Goal: Task Accomplishment & Management: Complete application form

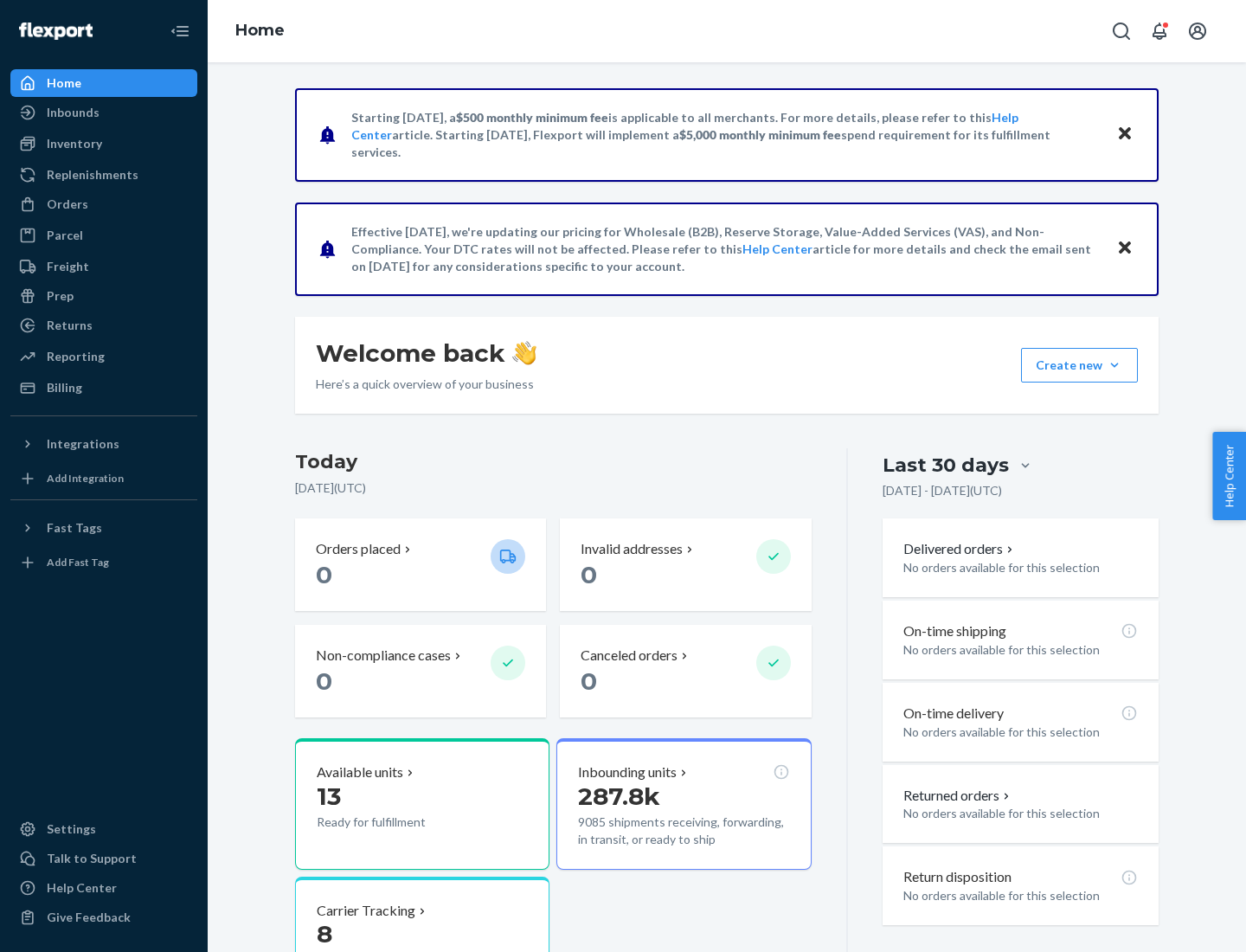
click at [1115, 365] on button "Create new Create new inbound Create new order Create new product" at bounding box center [1079, 365] width 116 height 35
click at [104, 112] on div "Inbounds" at bounding box center [104, 112] width 183 height 25
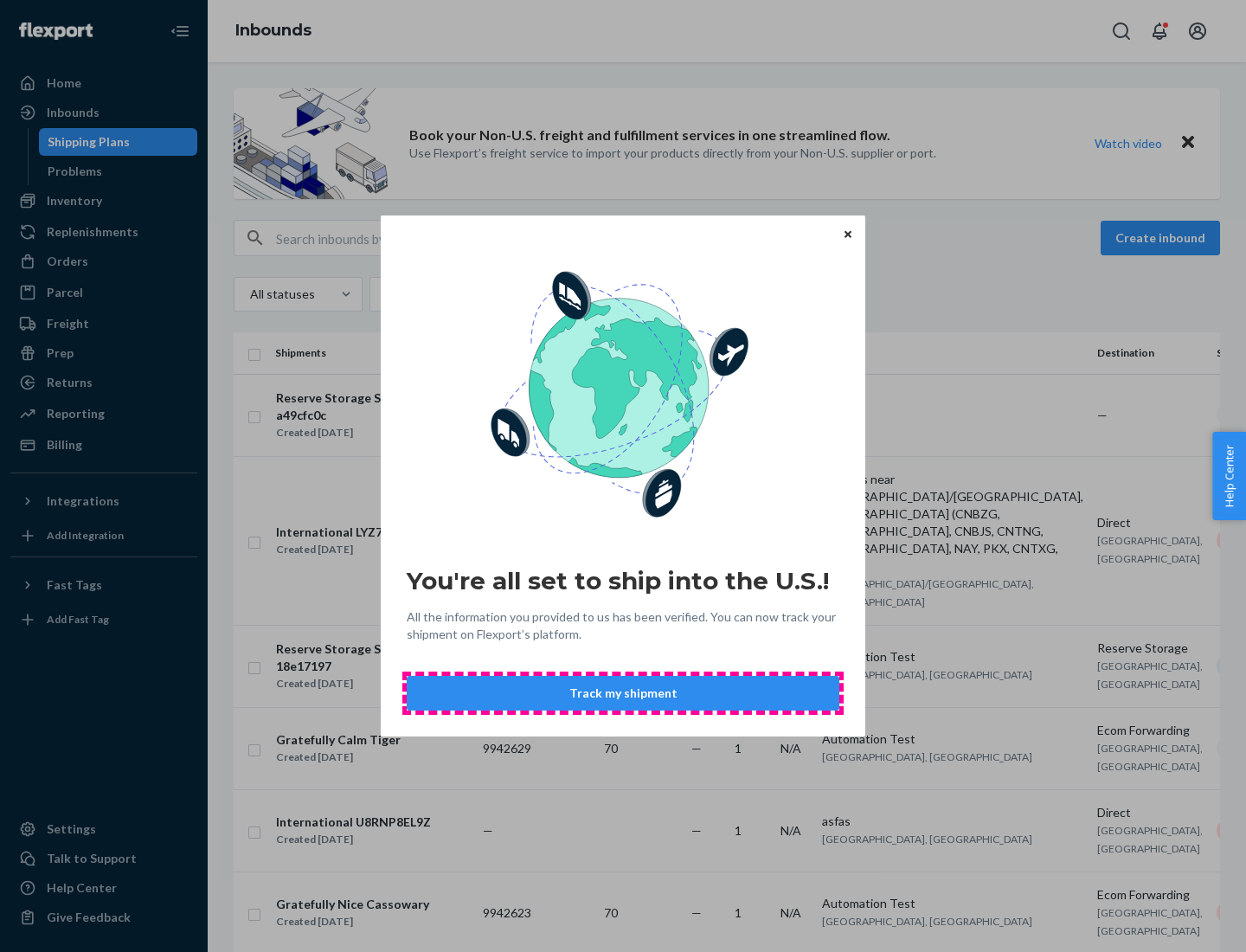
click at [623, 694] on button "Track my shipment" at bounding box center [623, 693] width 433 height 35
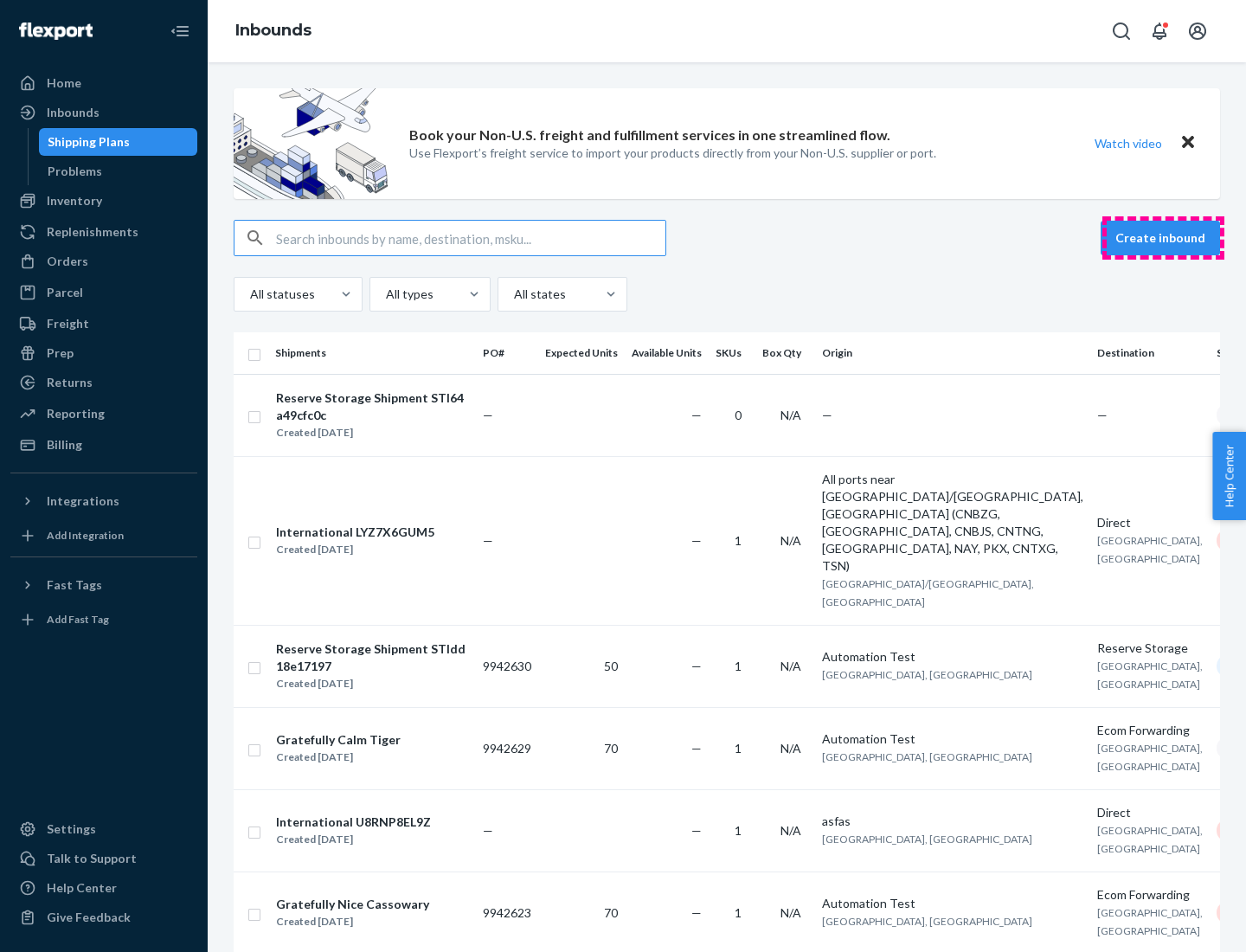
click at [1163, 238] on button "Create inbound" at bounding box center [1160, 238] width 119 height 35
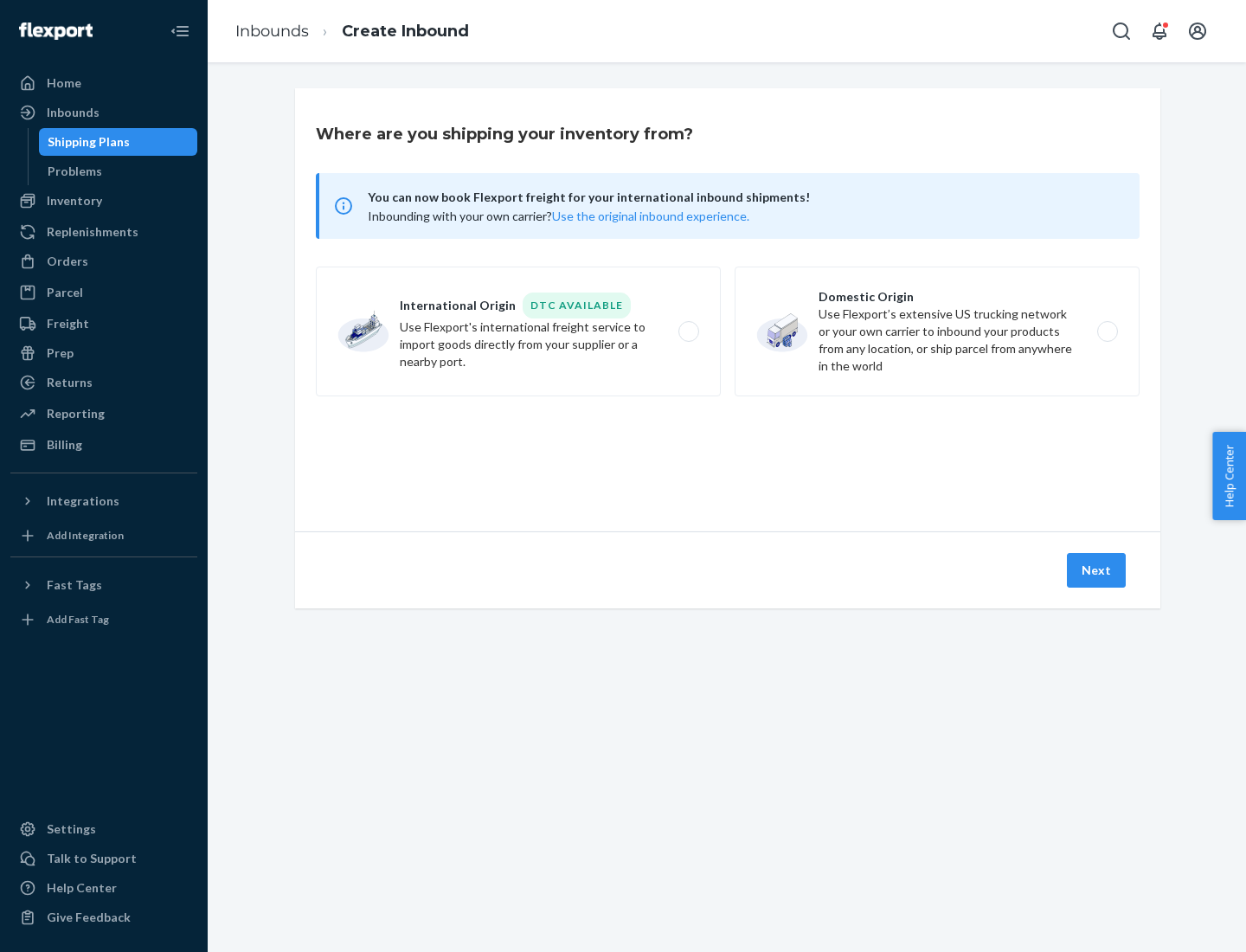
click at [518, 331] on label "International Origin DTC Available Use Flexport's international freight service…" at bounding box center [518, 331] width 405 height 130
click at [688, 331] on input "International Origin DTC Available Use Flexport's international freight service…" at bounding box center [693, 331] width 11 height 11
radio input "true"
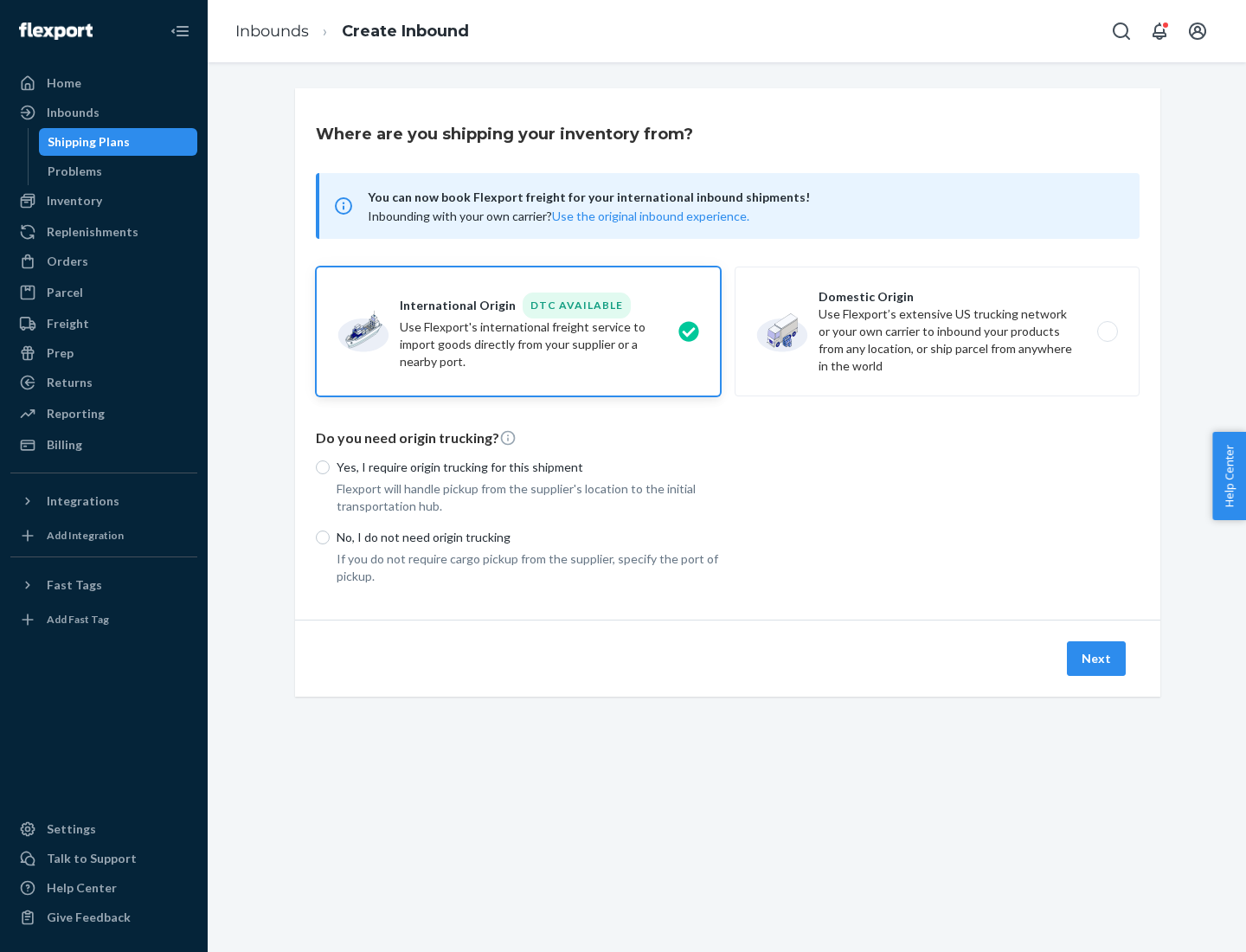
click at [529, 537] on p "No, I do not need origin trucking" at bounding box center [528, 538] width 384 height 18
click at [330, 537] on input "No, I do not need origin trucking" at bounding box center [323, 538] width 14 height 14
radio input "true"
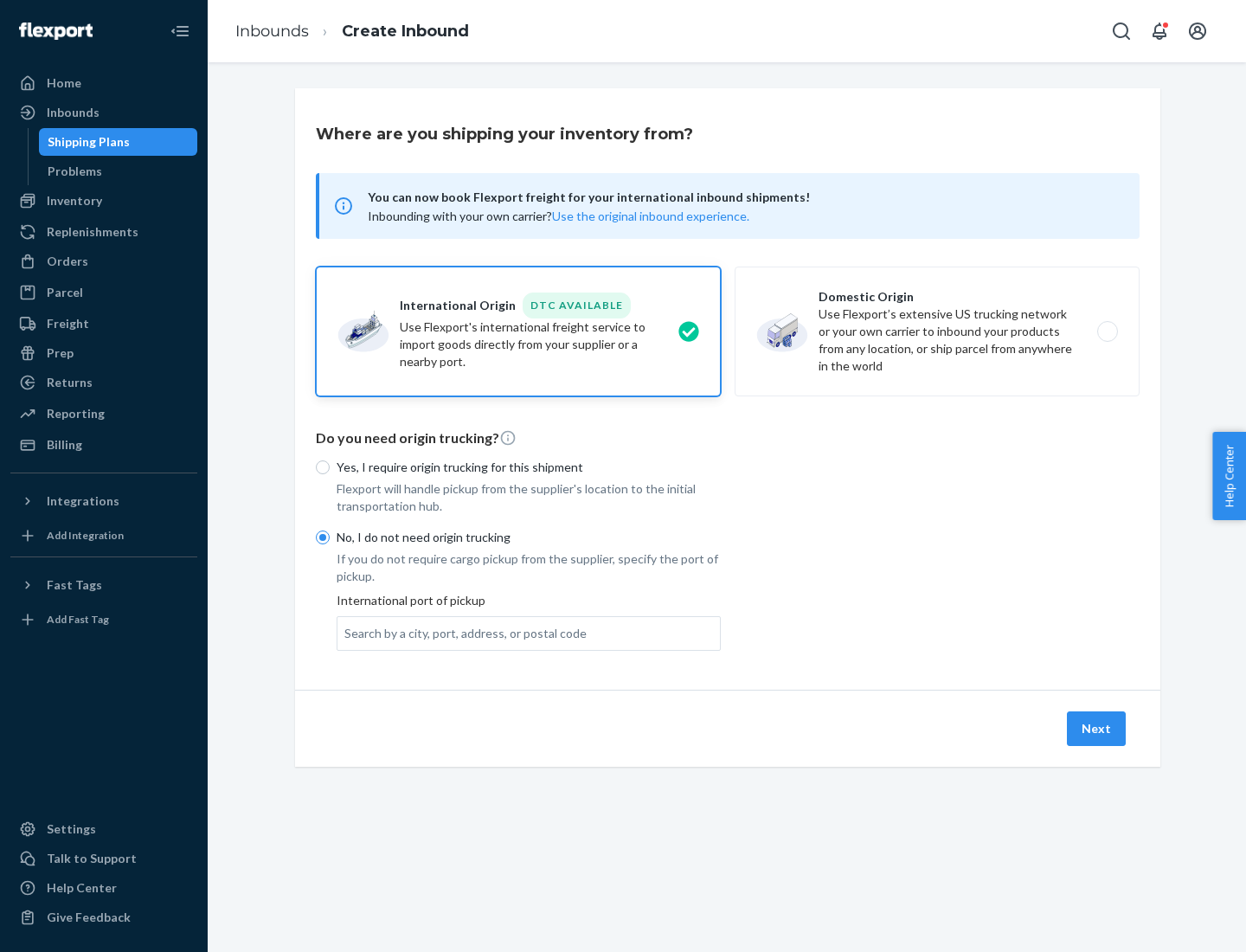
click at [462, 632] on div "Search by a city, port, address, or postal code" at bounding box center [466, 633] width 243 height 18
click at [346, 632] on input "Search by a city, port, address, or postal code" at bounding box center [345, 633] width 2 height 18
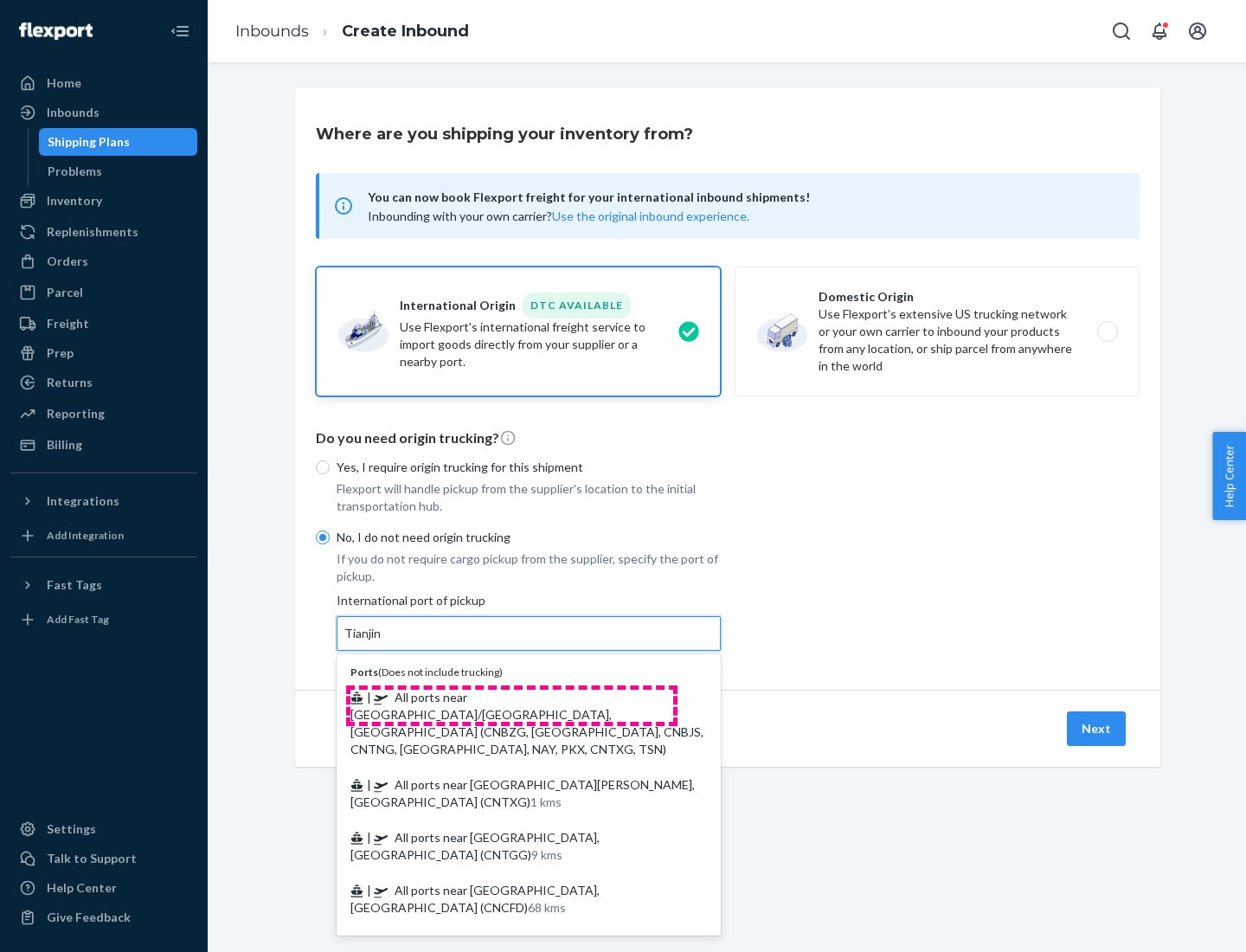
click at [511, 696] on span "| All ports near [GEOGRAPHIC_DATA]/[GEOGRAPHIC_DATA], [GEOGRAPHIC_DATA] (CNBZG,…" at bounding box center [527, 723] width 353 height 67
click at [383, 642] on input "Tianjin" at bounding box center [363, 633] width 38 height 18
type input "All ports near [GEOGRAPHIC_DATA]/[GEOGRAPHIC_DATA], [GEOGRAPHIC_DATA] (CNBZG, […"
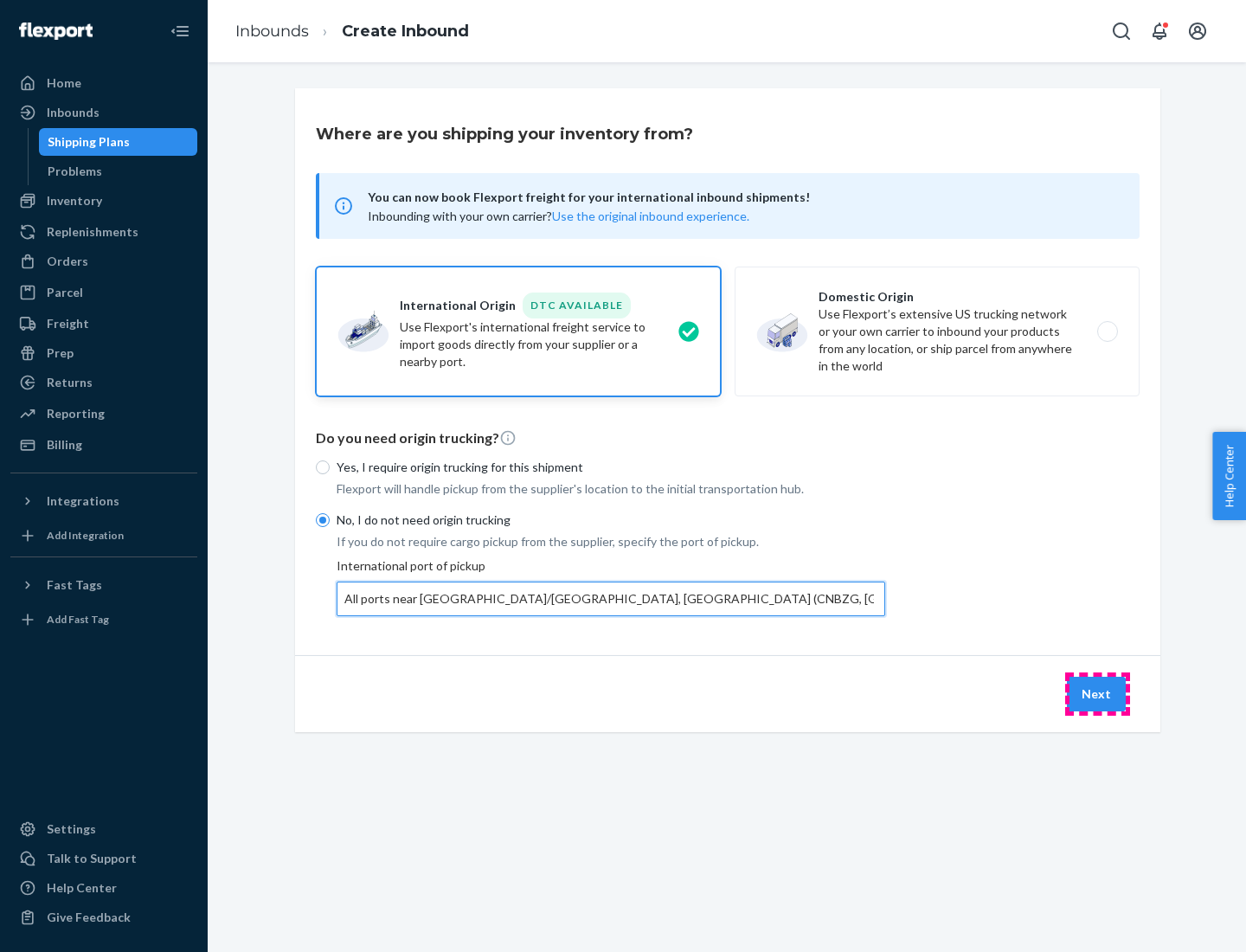
click at [1097, 694] on button "Next" at bounding box center [1097, 694] width 59 height 35
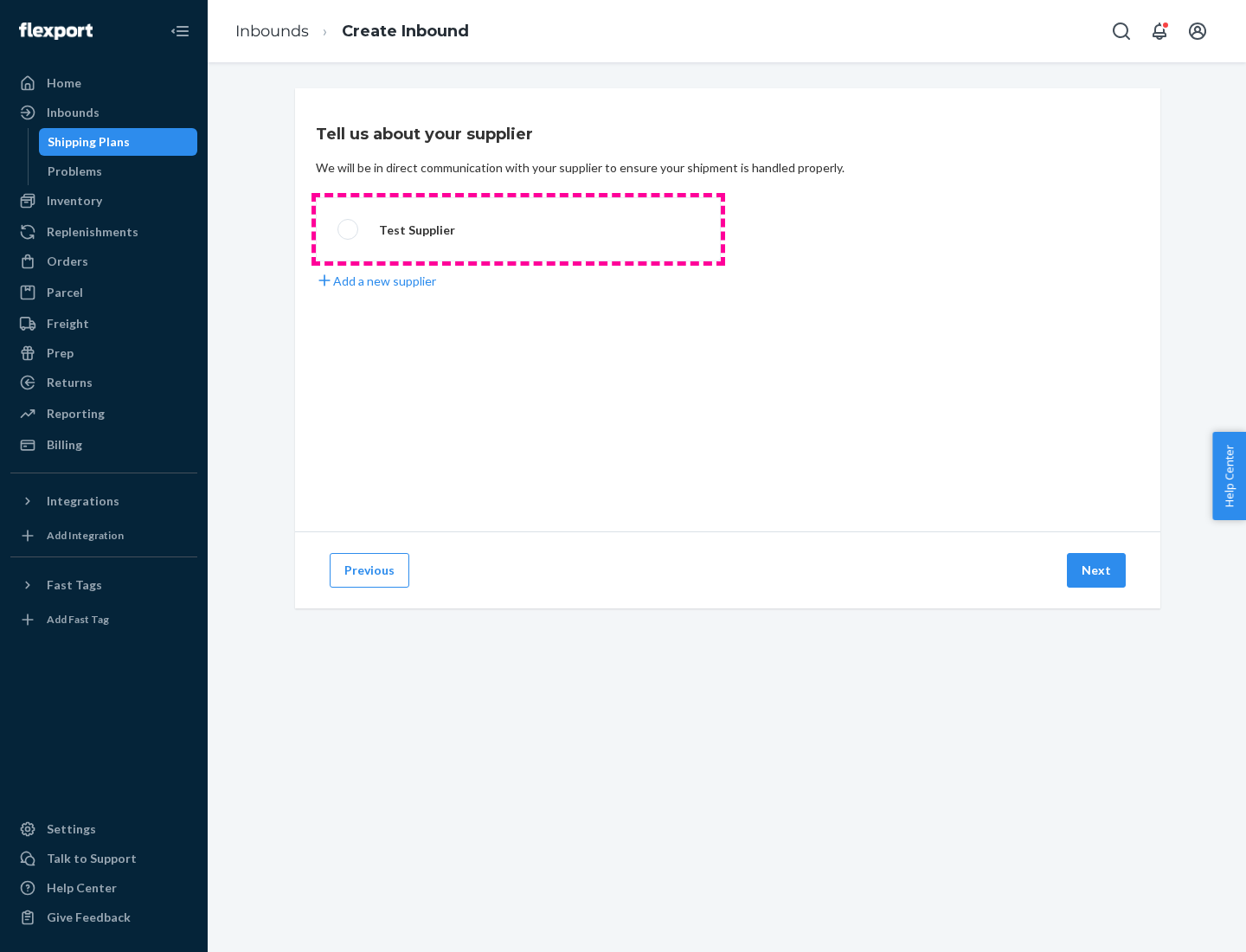
click at [518, 229] on label "Test Supplier" at bounding box center [518, 229] width 405 height 64
click at [349, 229] on input "Test Supplier" at bounding box center [342, 229] width 11 height 11
radio input "true"
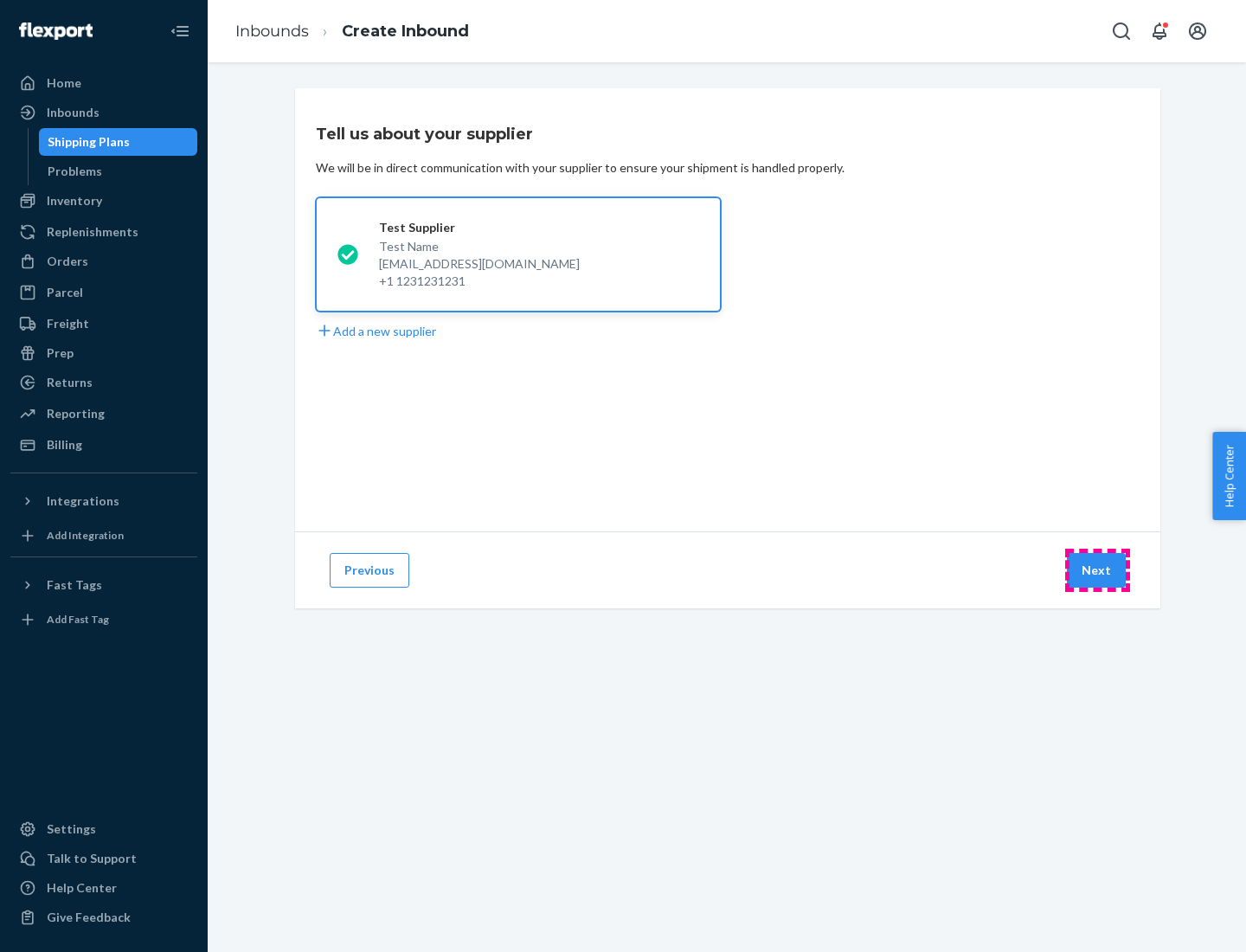
click at [1097, 570] on button "Next" at bounding box center [1097, 570] width 59 height 35
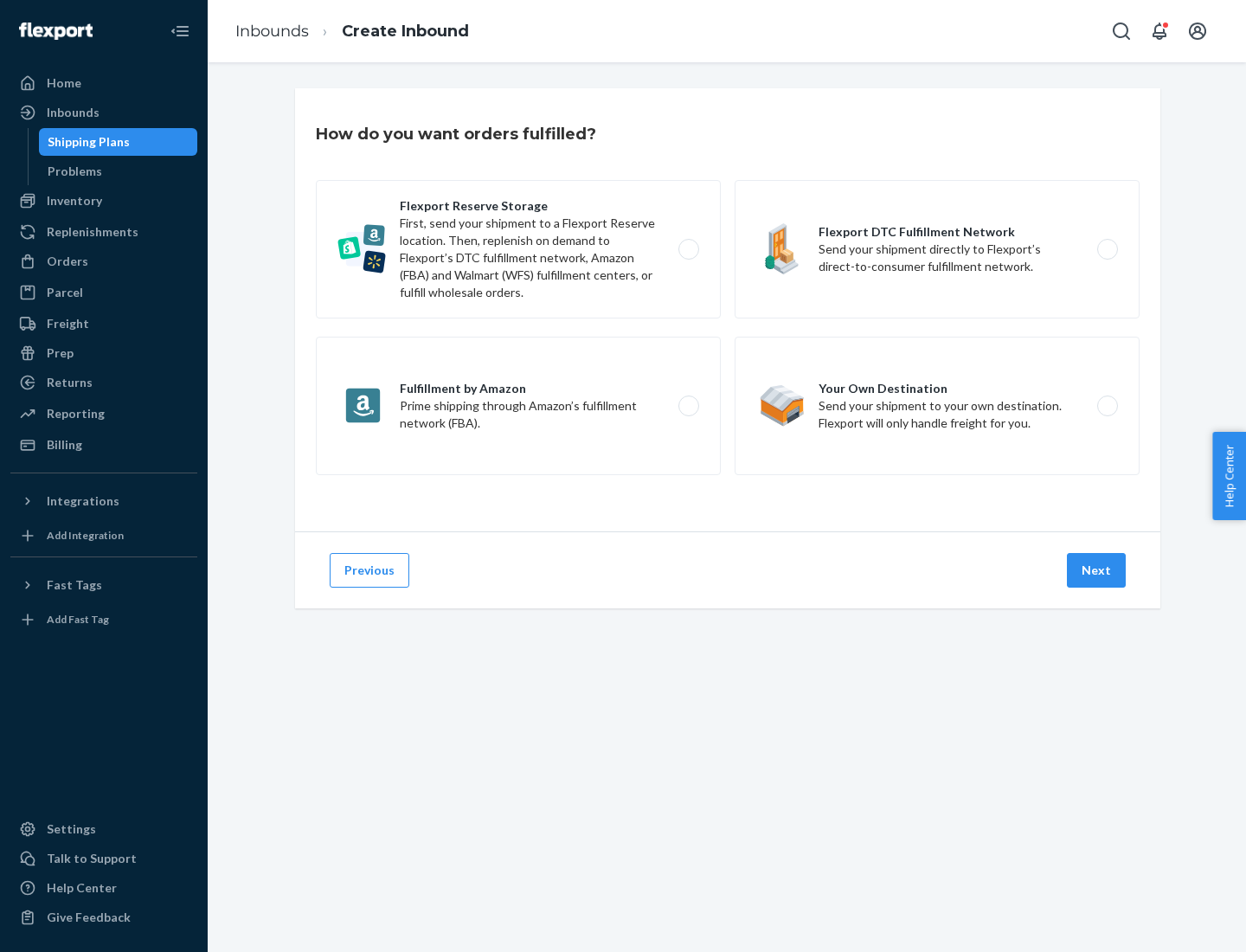
click at [728, 310] on div "Flexport Reserve Storage First, send your shipment to a Flexport Reserve locati…" at bounding box center [727, 330] width 824 height 300
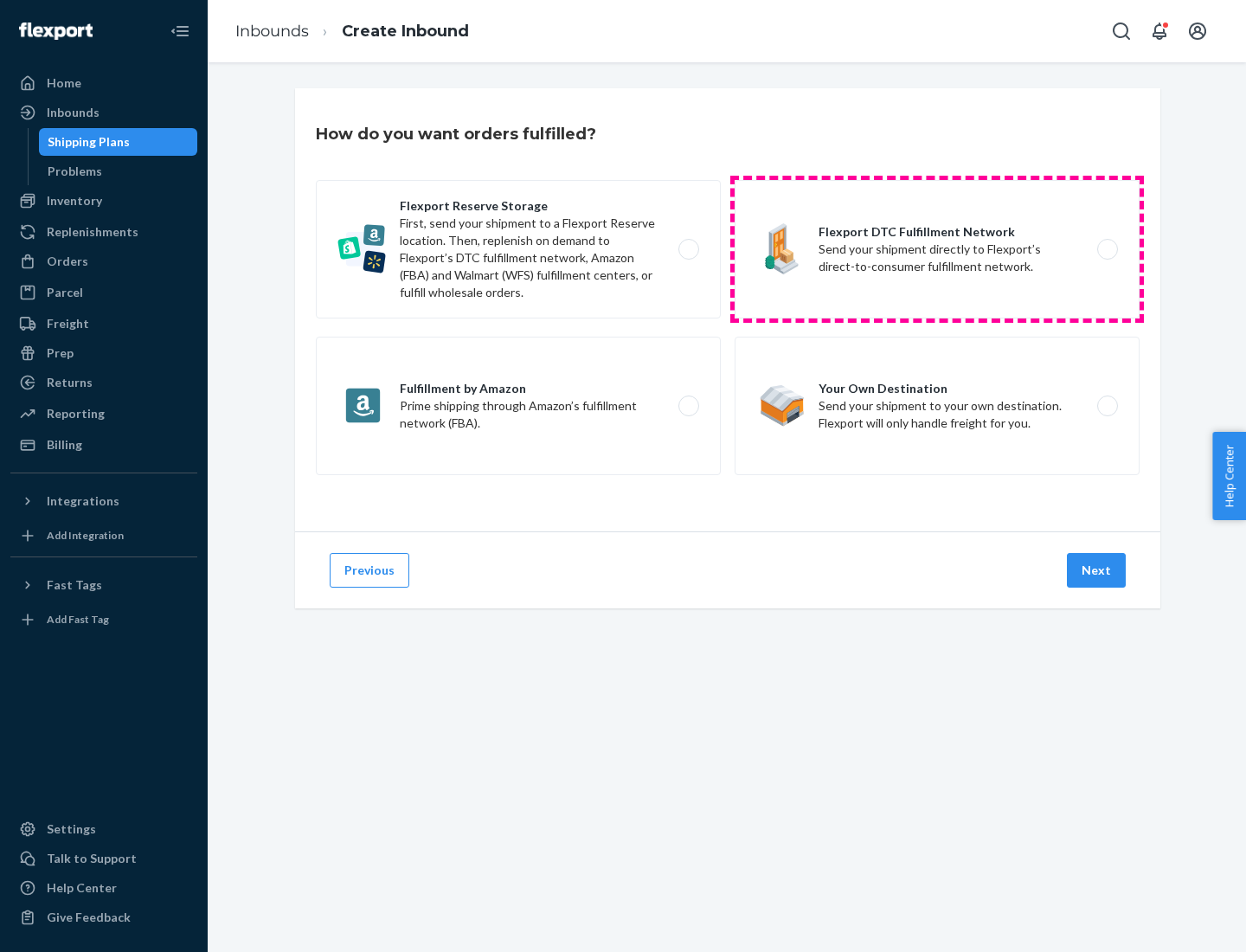
click at [937, 250] on label "Flexport DTC Fulfillment Network Send your shipment directly to Flexport’s dire…" at bounding box center [937, 249] width 405 height 138
click at [1107, 250] on input "Flexport DTC Fulfillment Network Send your shipment directly to Flexport’s dire…" at bounding box center [1112, 249] width 11 height 11
radio input "true"
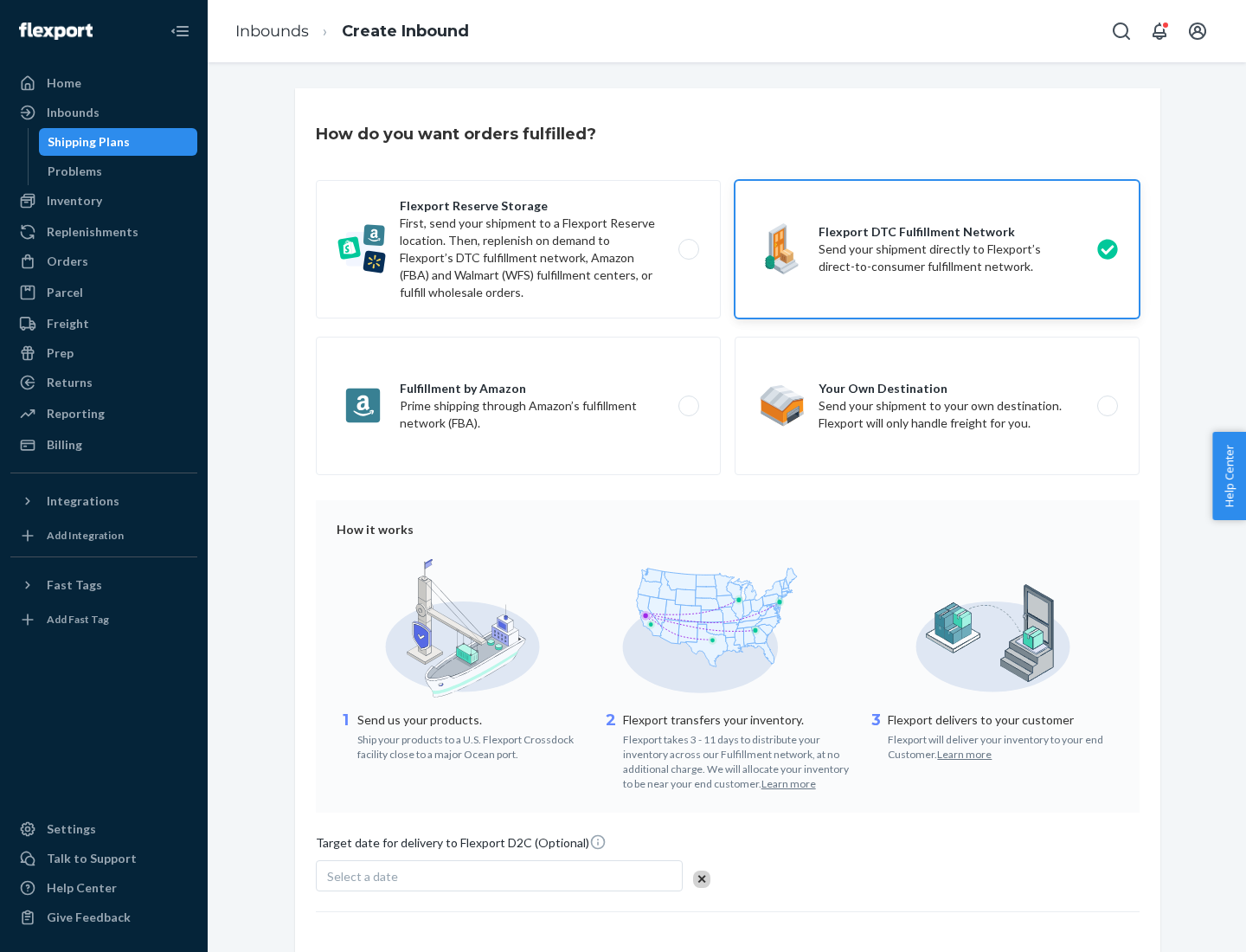
scroll to position [127, 0]
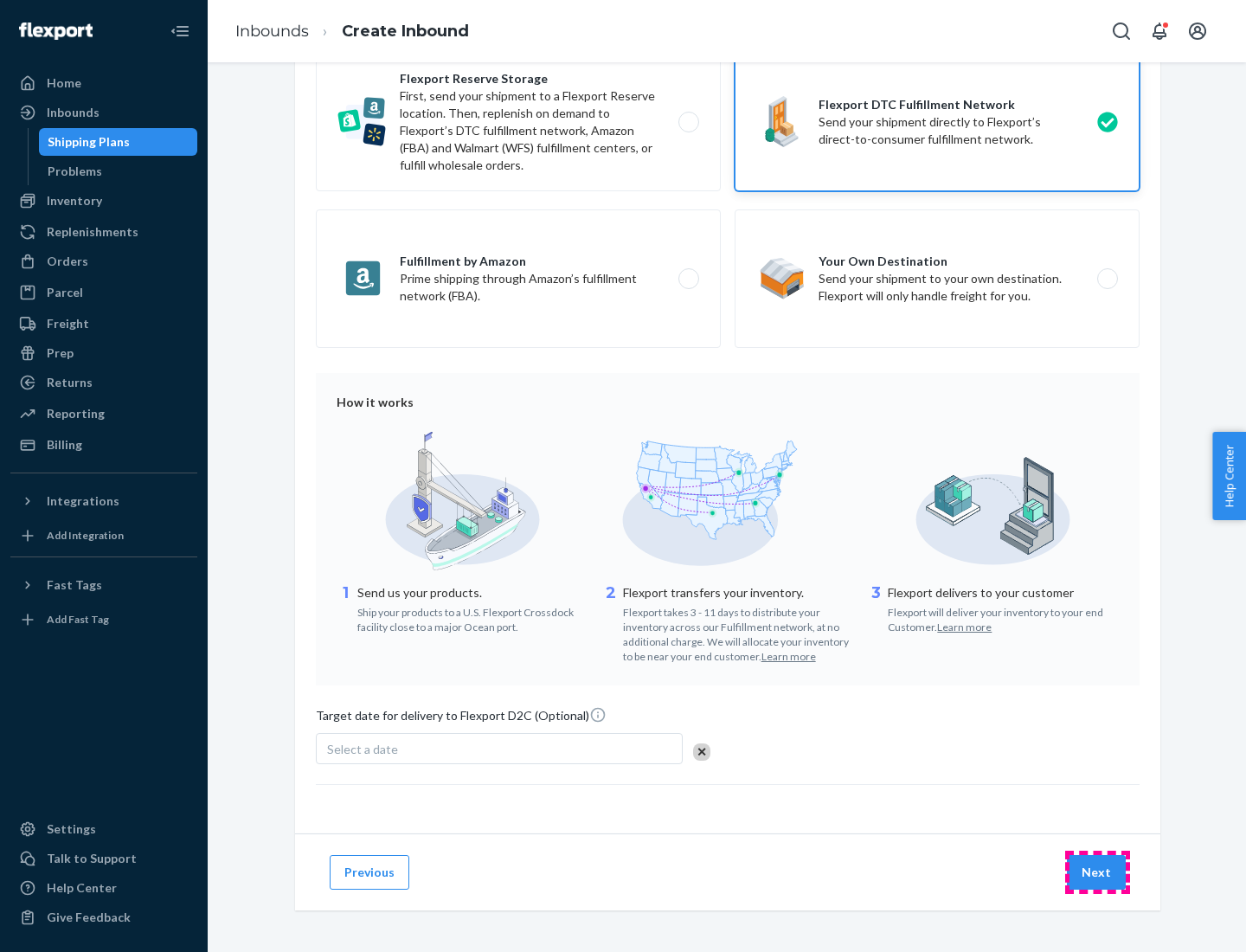
click at [1097, 871] on button "Next" at bounding box center [1097, 872] width 59 height 35
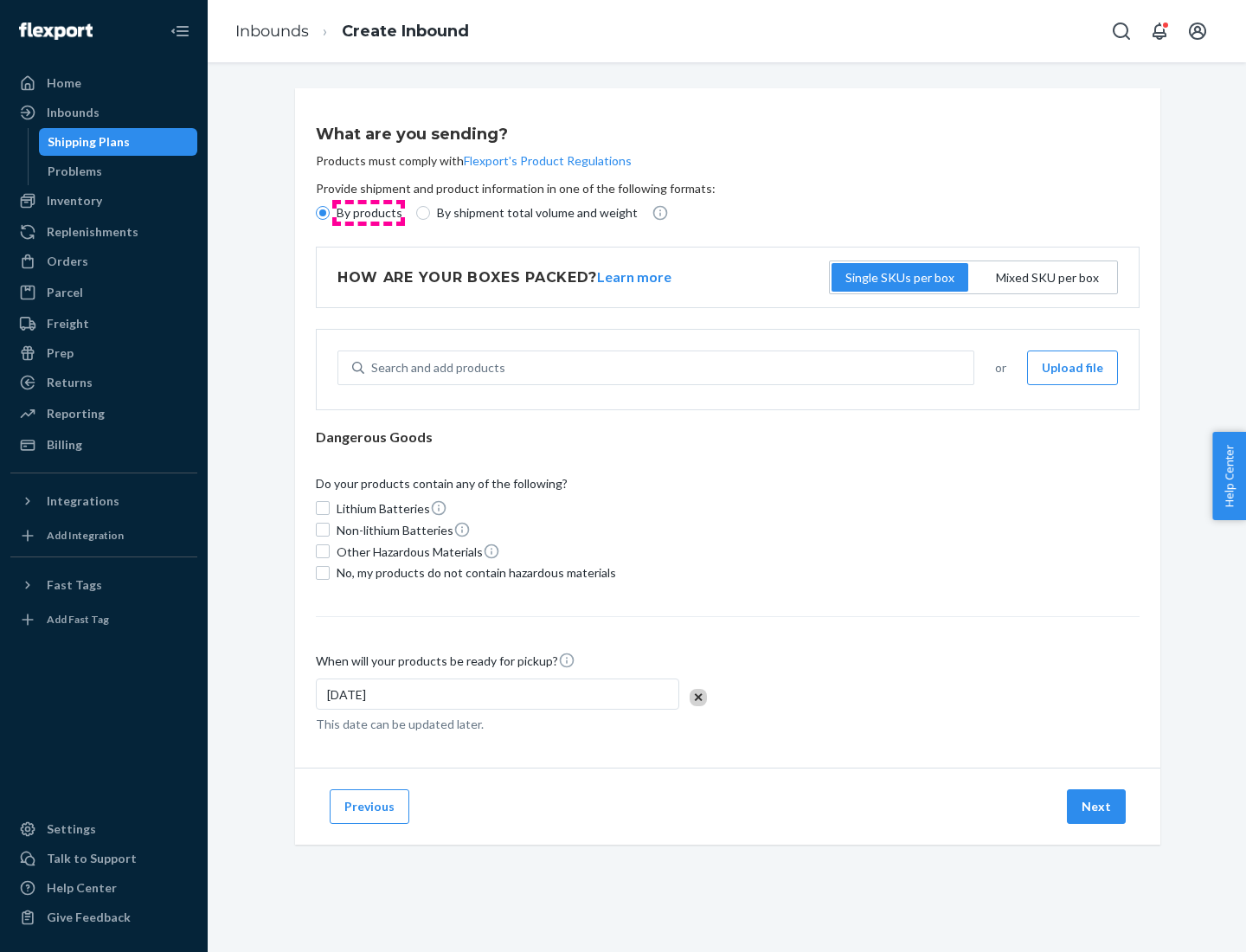
click at [368, 213] on p "By products" at bounding box center [369, 213] width 66 height 18
click at [330, 213] on input "By products" at bounding box center [323, 213] width 14 height 14
click at [435, 368] on div "Search and add products" at bounding box center [438, 368] width 134 height 18
click at [373, 368] on input "Search and add products" at bounding box center [372, 368] width 2 height 18
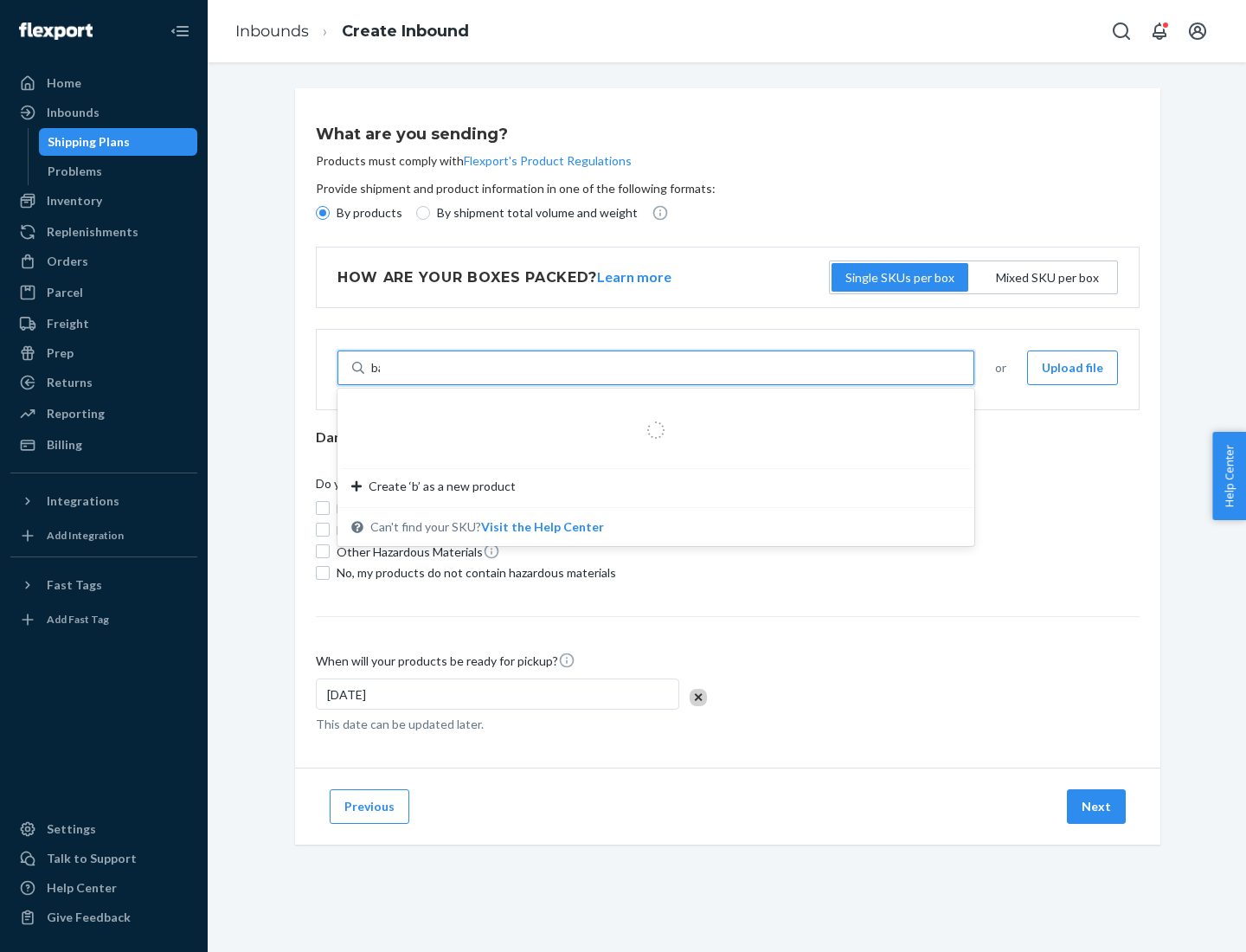
type input "basic"
click at [650, 409] on div "Basic Test Product 1" at bounding box center [649, 409] width 596 height 18
click at [400, 377] on input "basic" at bounding box center [385, 368] width 29 height 18
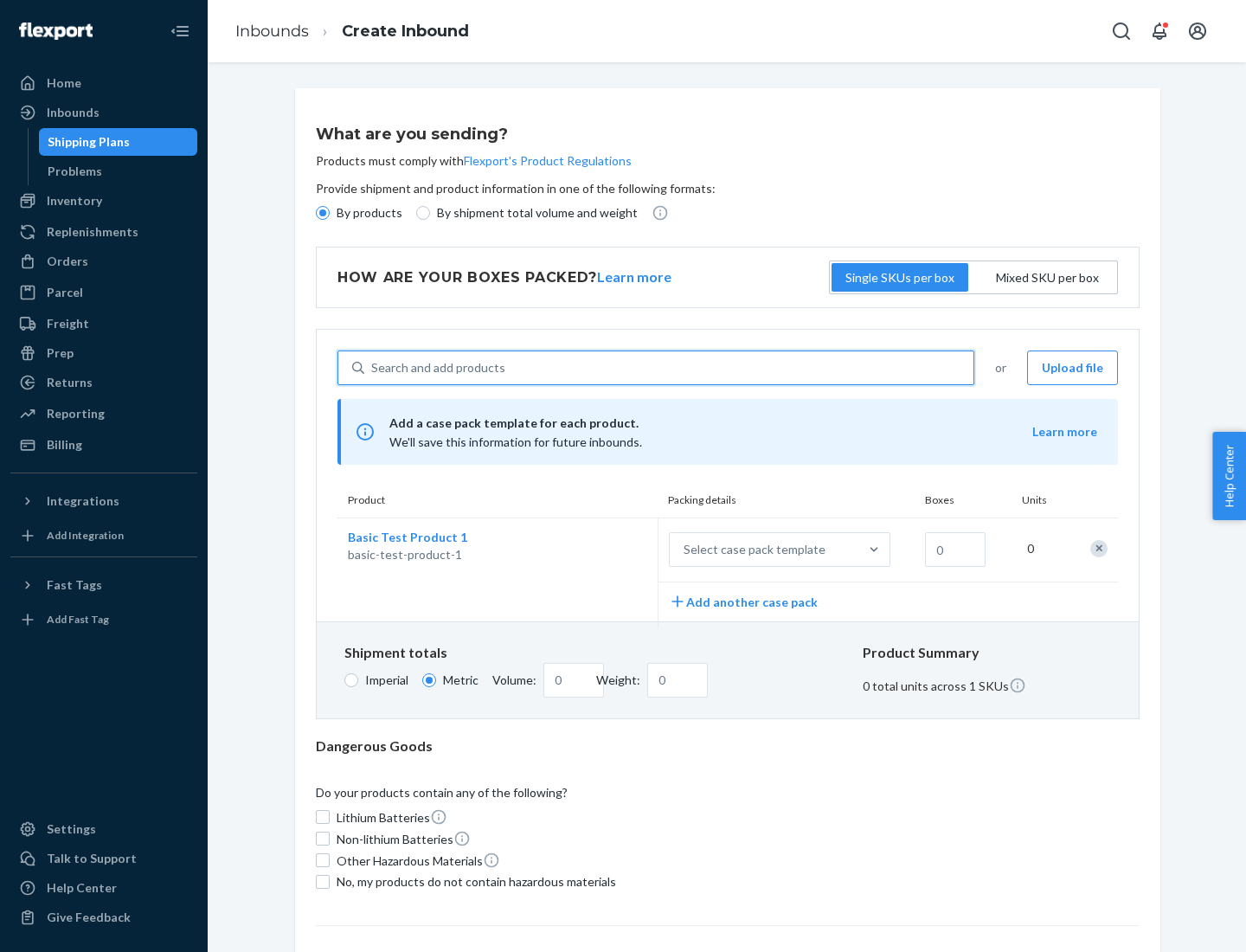
scroll to position [42, 0]
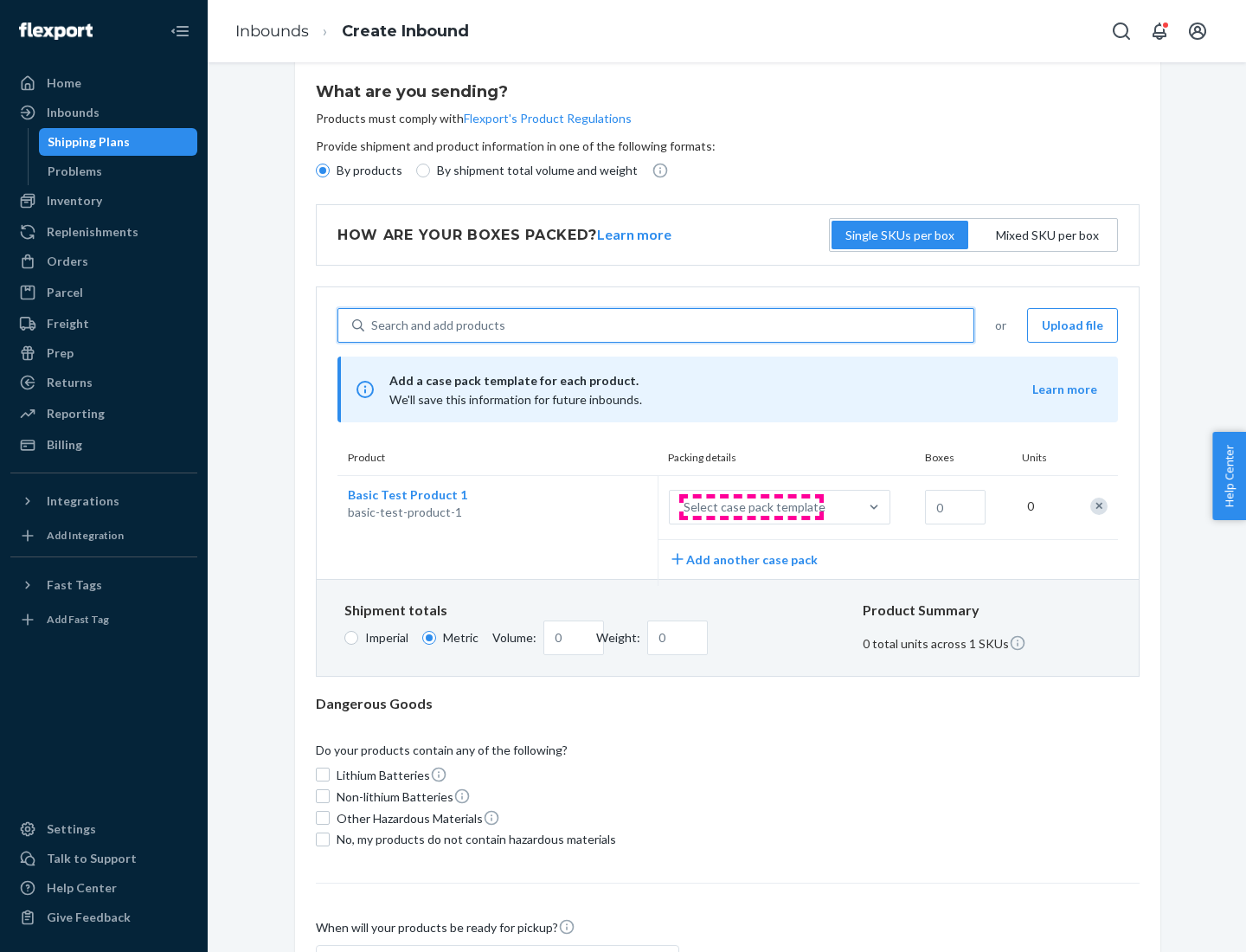
click at [751, 507] on div "Select case pack template" at bounding box center [755, 507] width 142 height 18
click at [598, 507] on input "Select case pack template" at bounding box center [598, 507] width 0 height 0
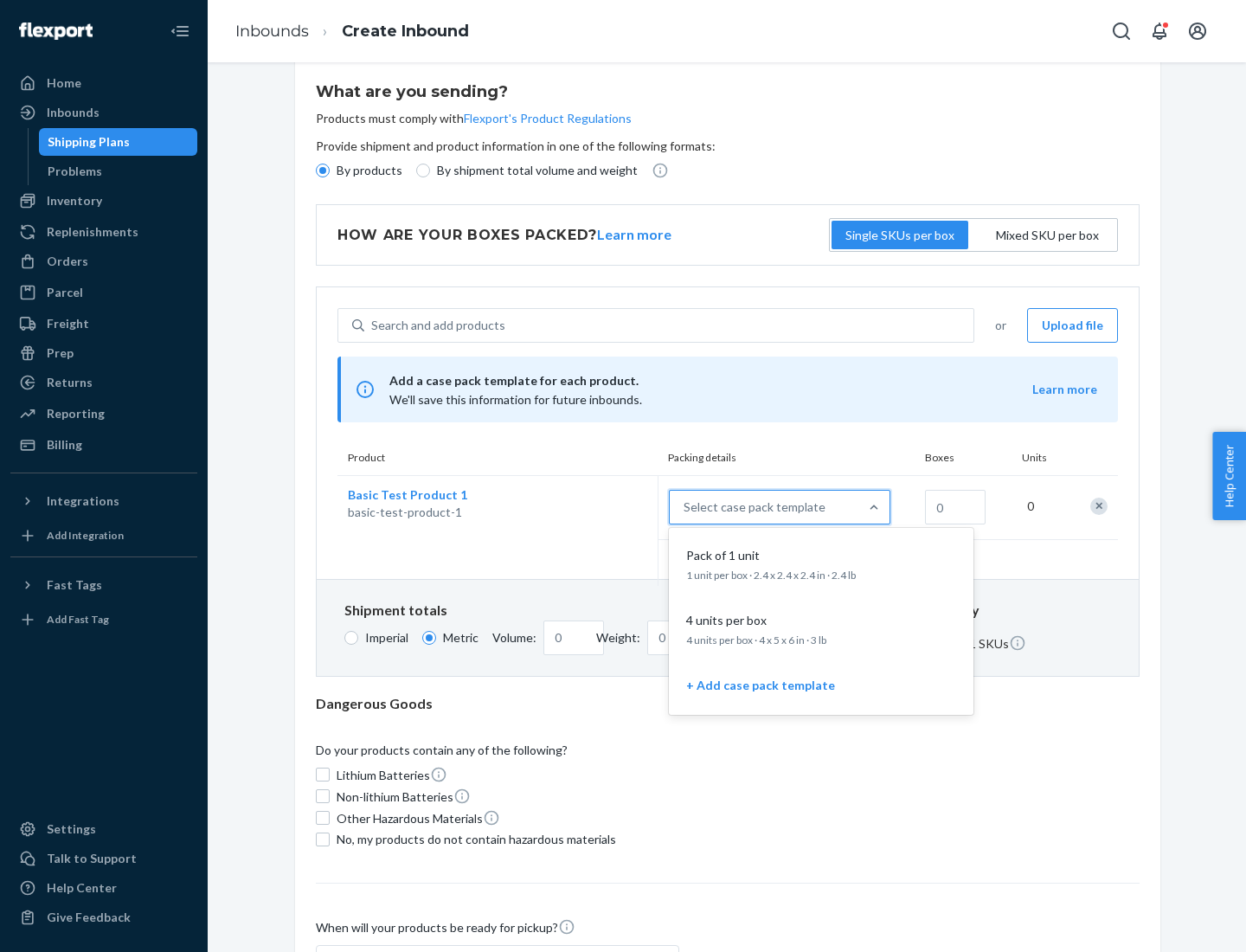
scroll to position [100, 0]
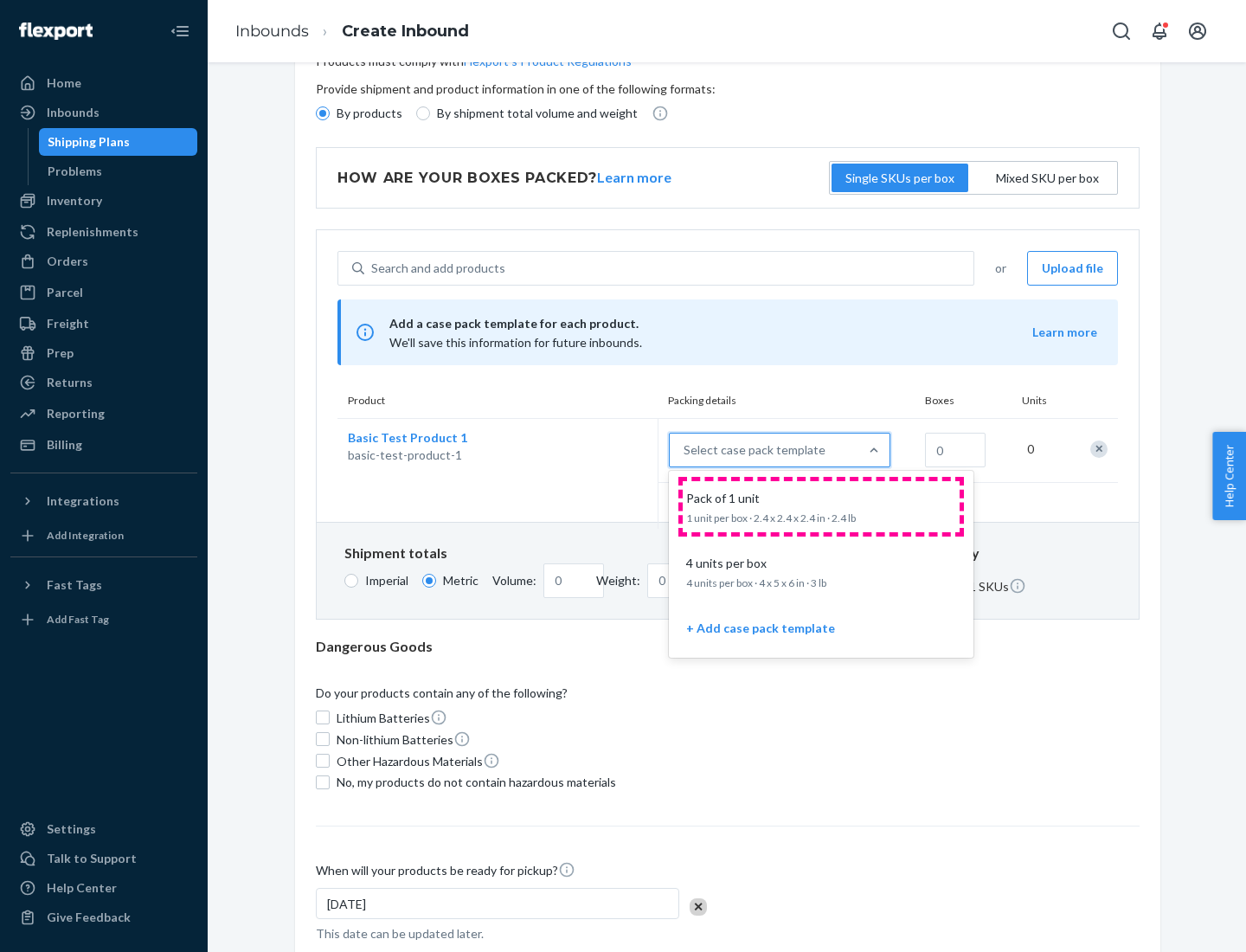
click at [821, 506] on div "Pack of 1 unit" at bounding box center [818, 499] width 277 height 18
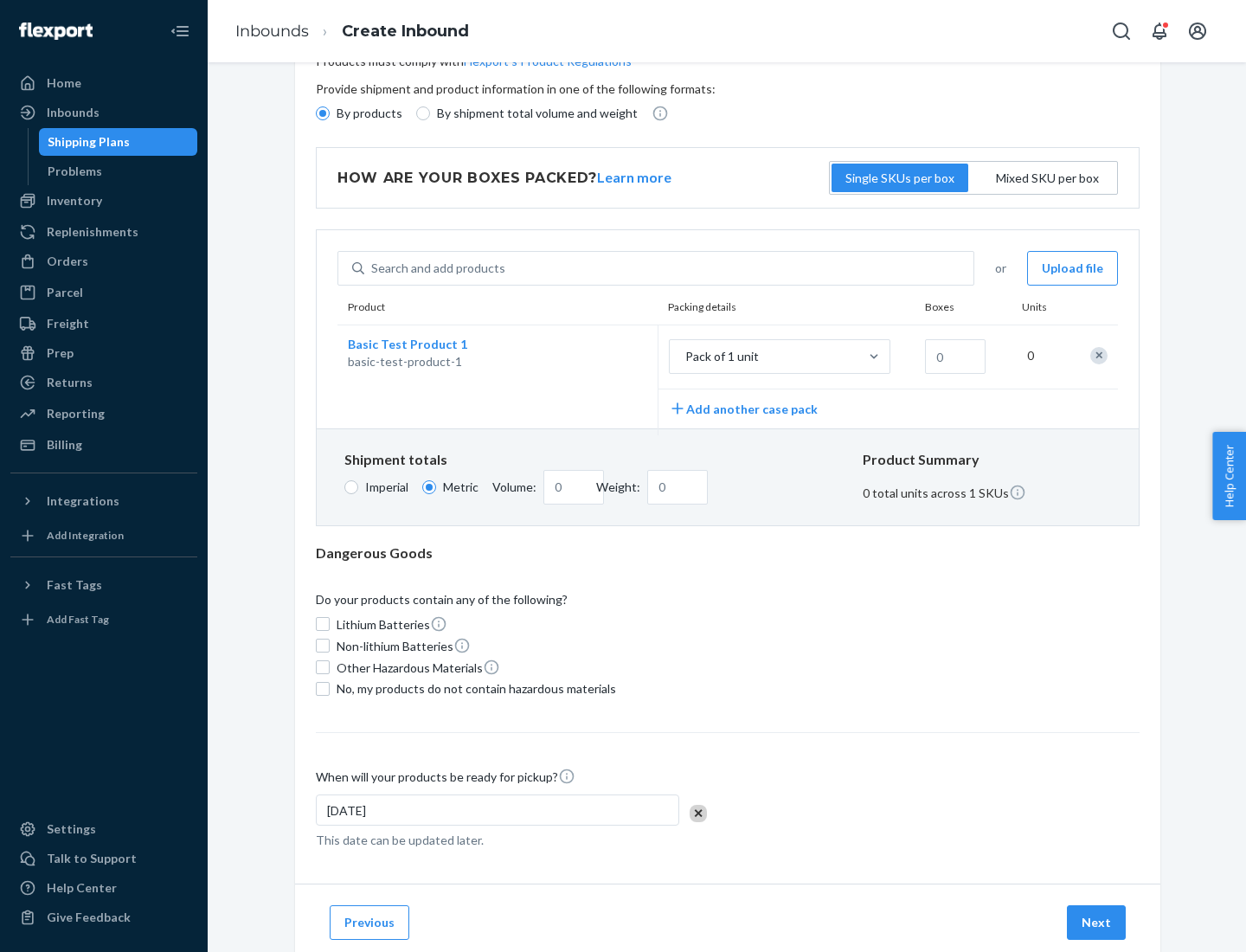
scroll to position [0, 0]
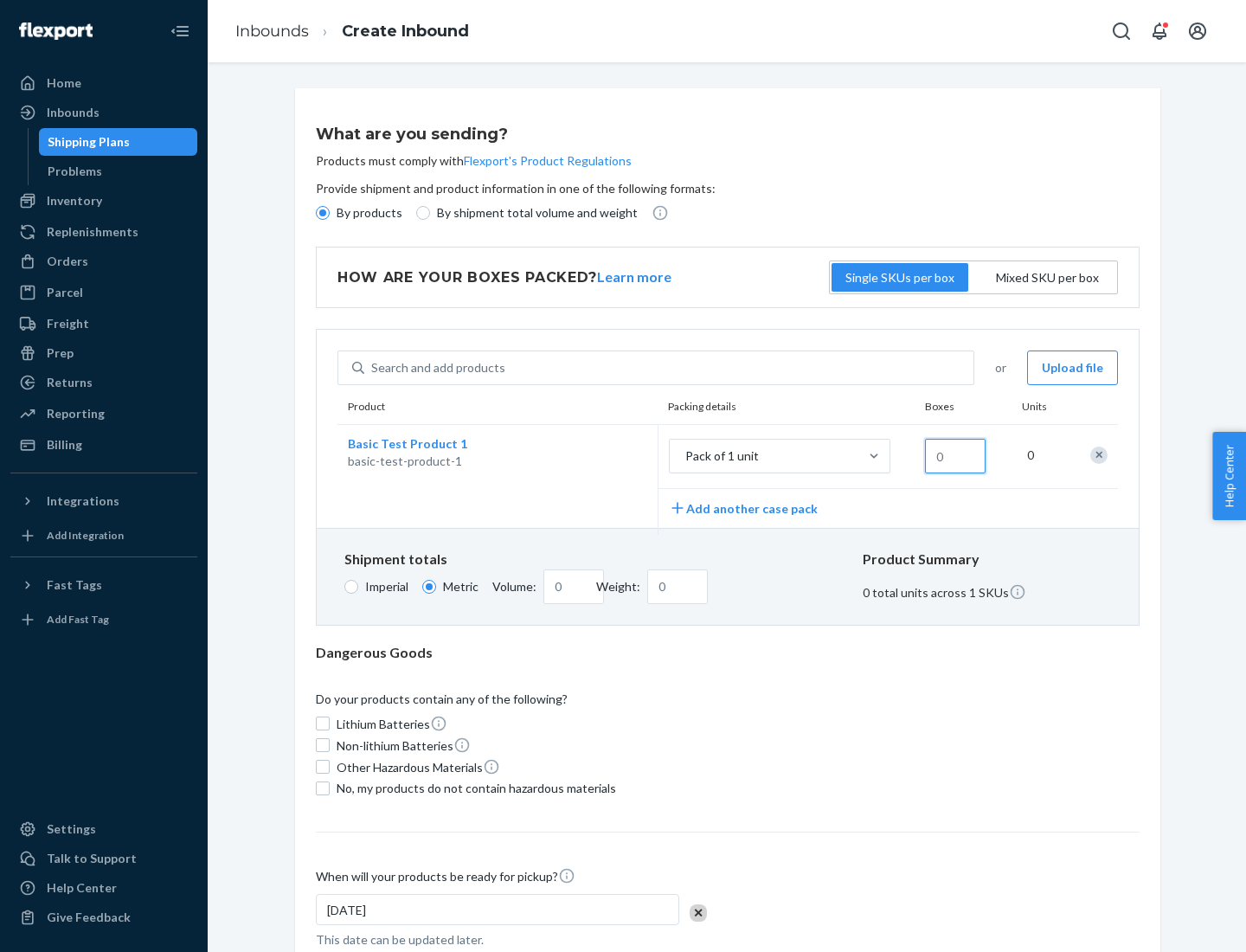
type input "1.09"
type input "1"
type input "10.89"
type input "10"
type input "0.02"
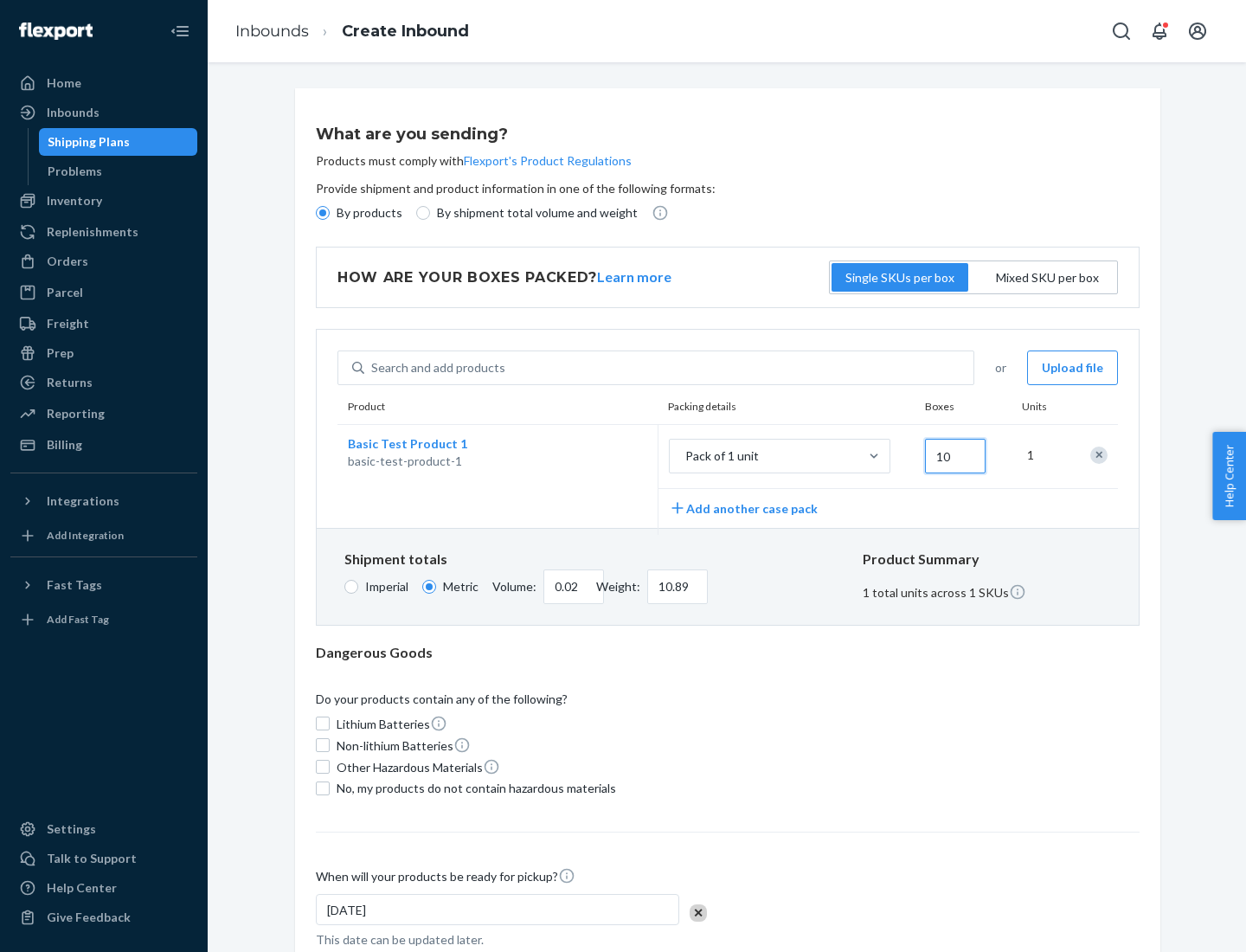
type input "108.86"
type input "100"
type input "0.23"
type input "1088.62"
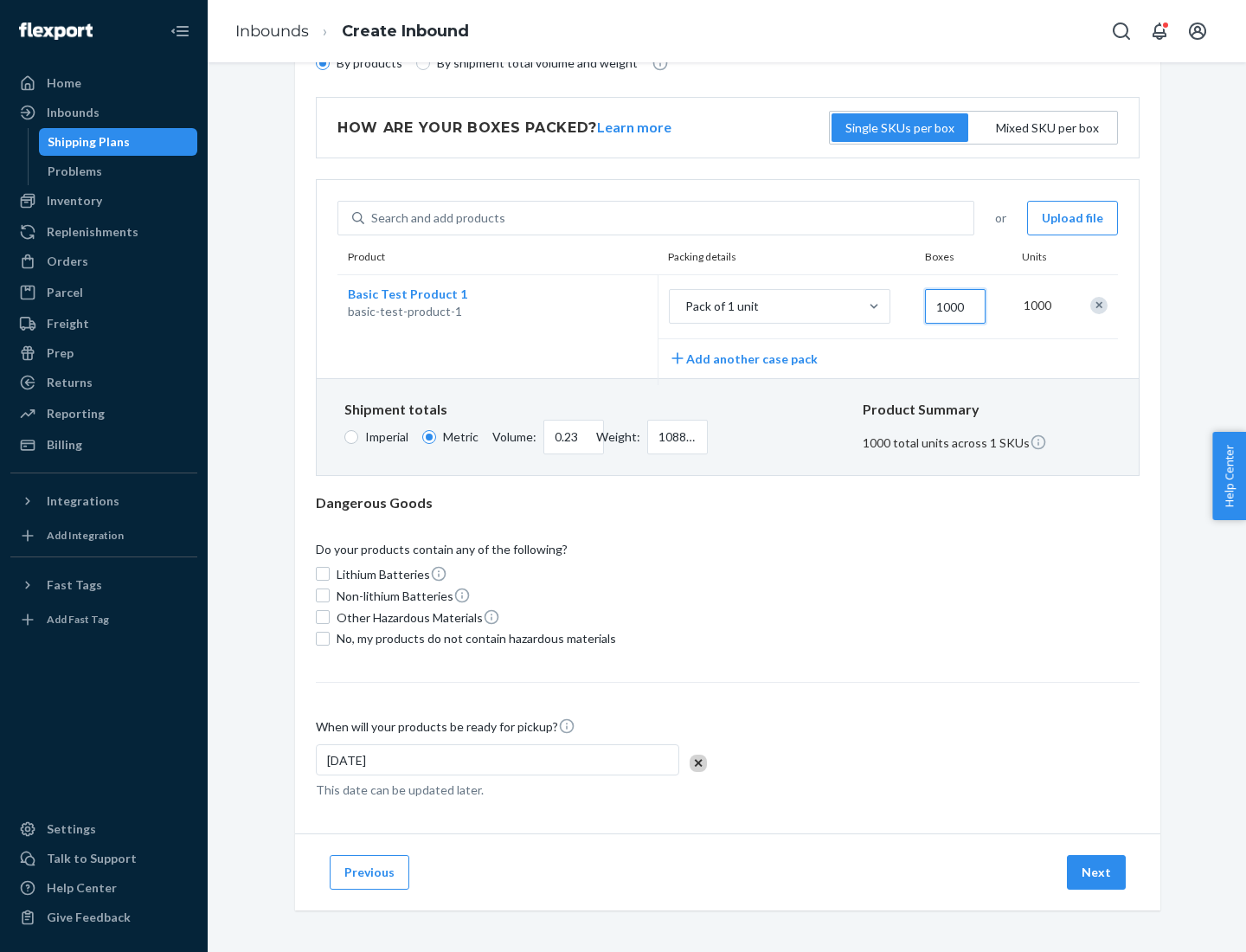
type input "1000"
click at [474, 638] on span "No, my products do not contain hazardous materials" at bounding box center [476, 639] width 279 height 18
click at [330, 638] on input "No, my products do not contain hazardous materials" at bounding box center [323, 638] width 14 height 14
checkbox input "true"
click at [1097, 871] on button "Next" at bounding box center [1097, 872] width 59 height 35
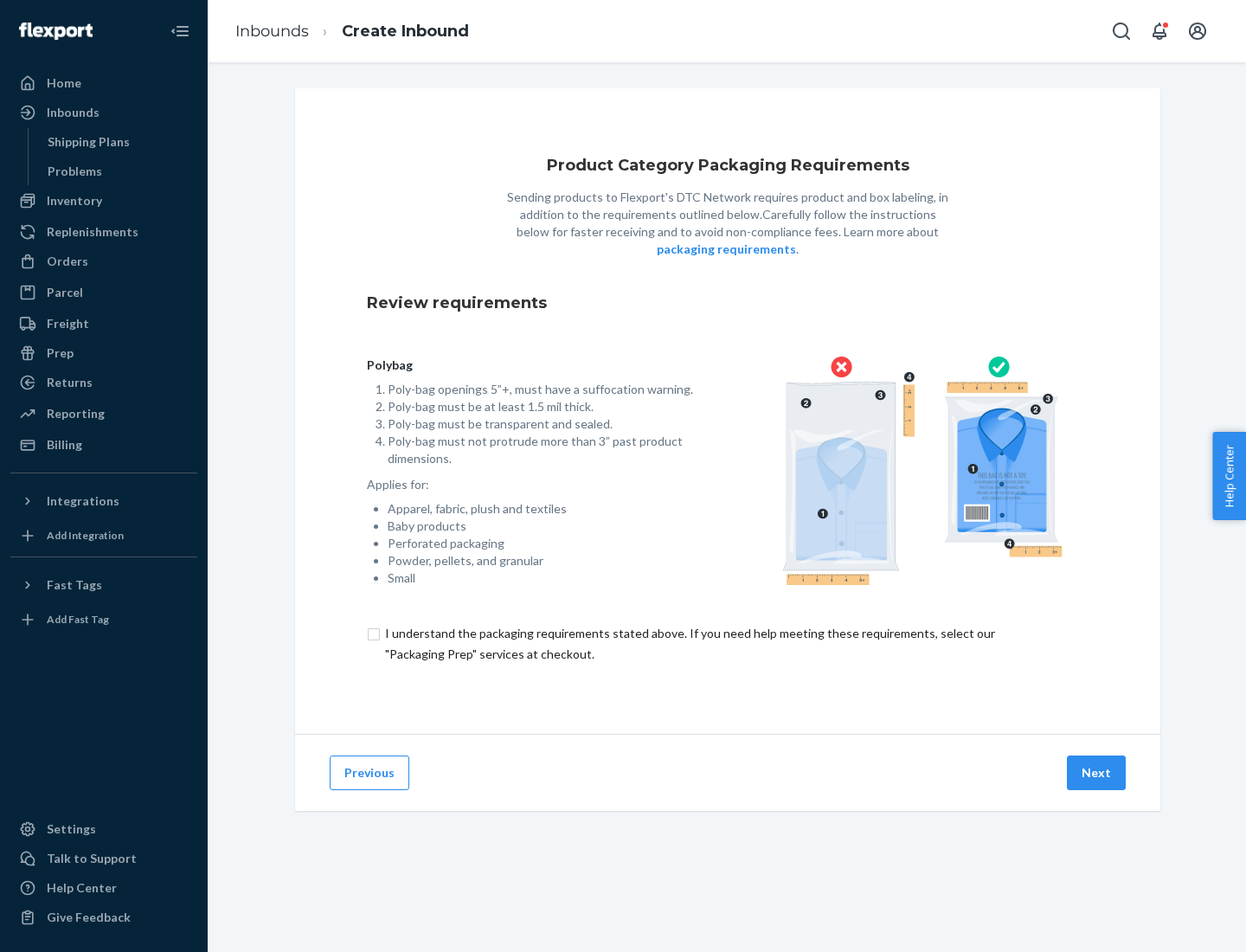
click at [728, 643] on input "checkbox" at bounding box center [728, 644] width 722 height 41
checkbox input "true"
click at [1097, 771] on button "Next" at bounding box center [1097, 772] width 59 height 35
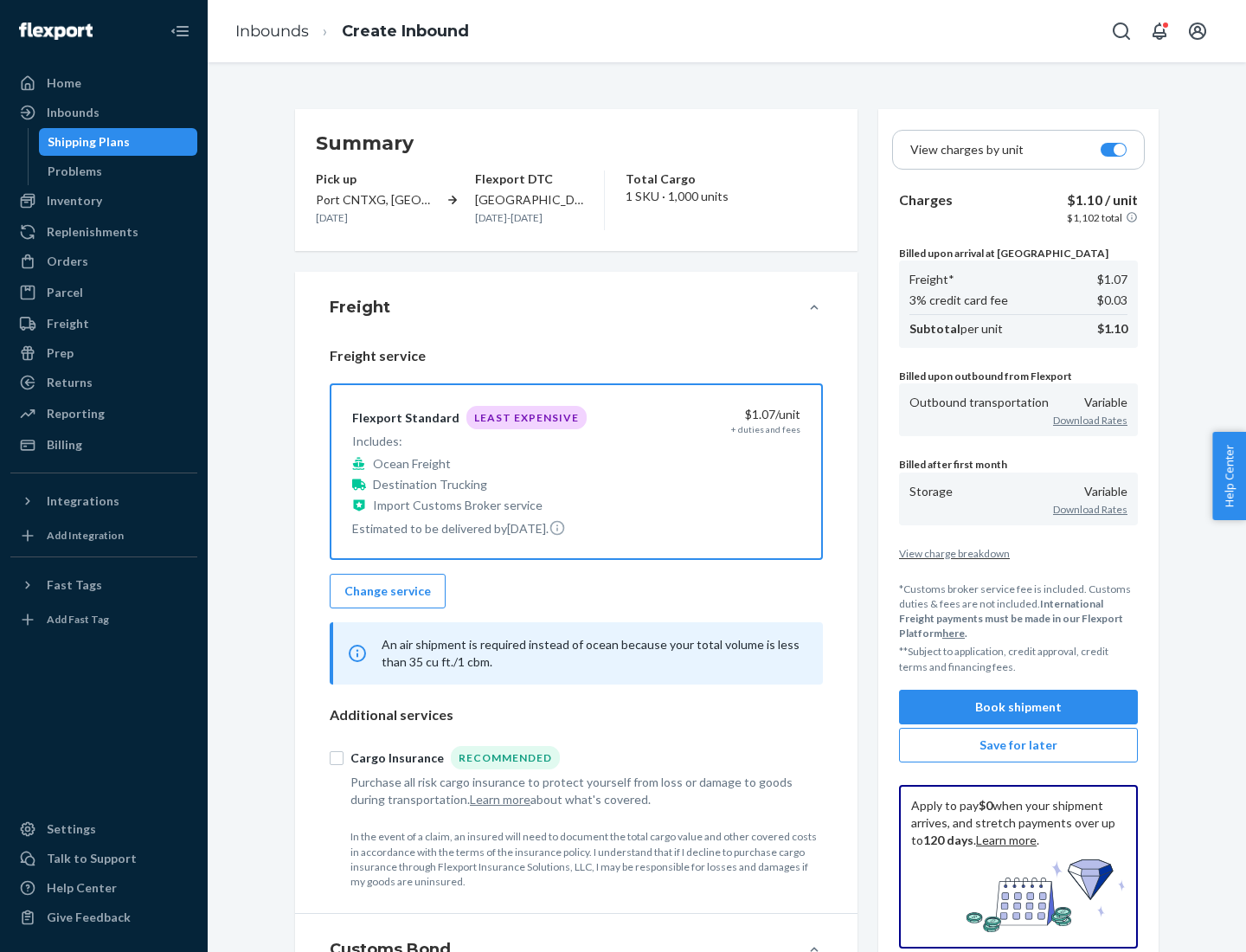
scroll to position [200, 0]
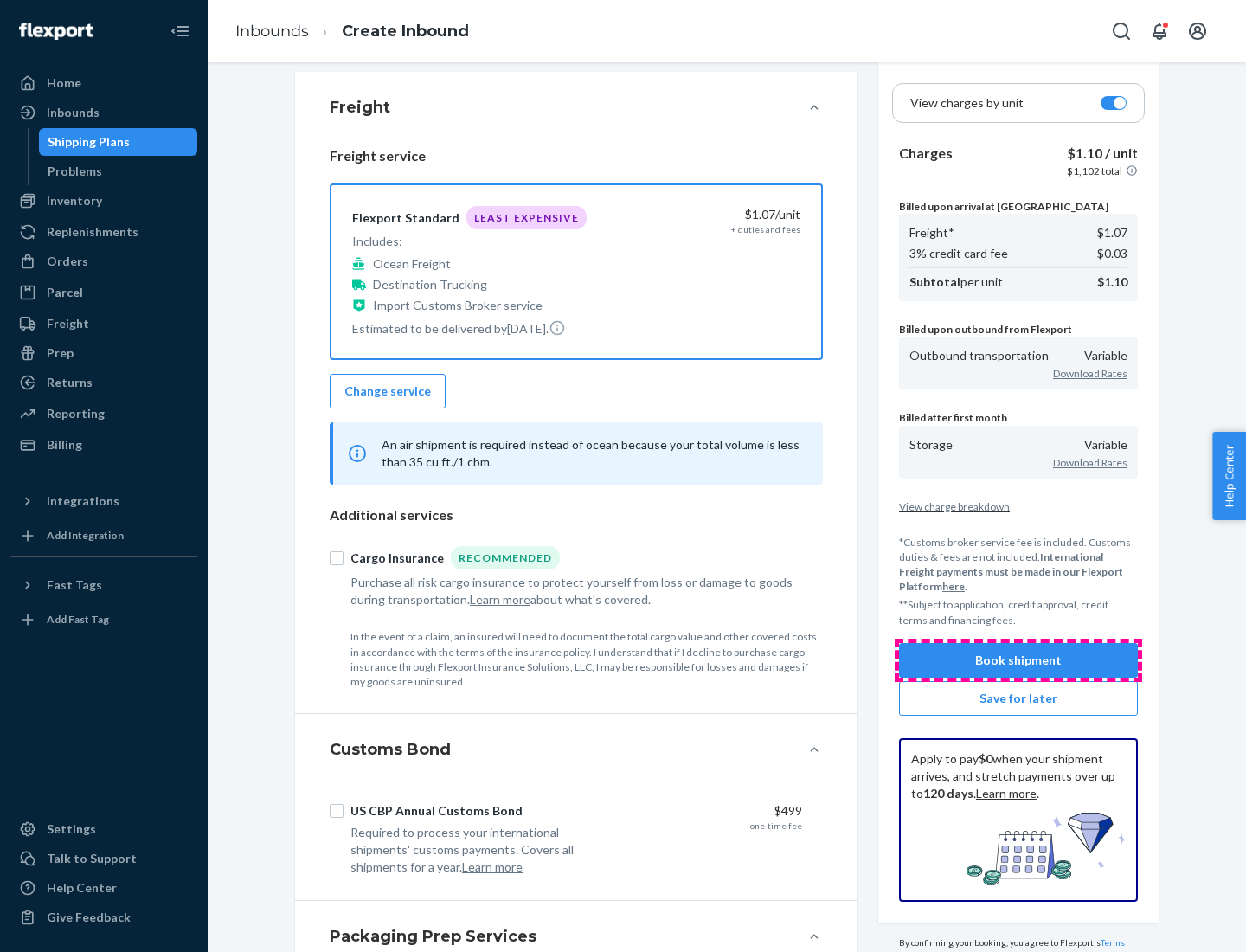
click at [1019, 659] on button "Book shipment" at bounding box center [1018, 660] width 239 height 35
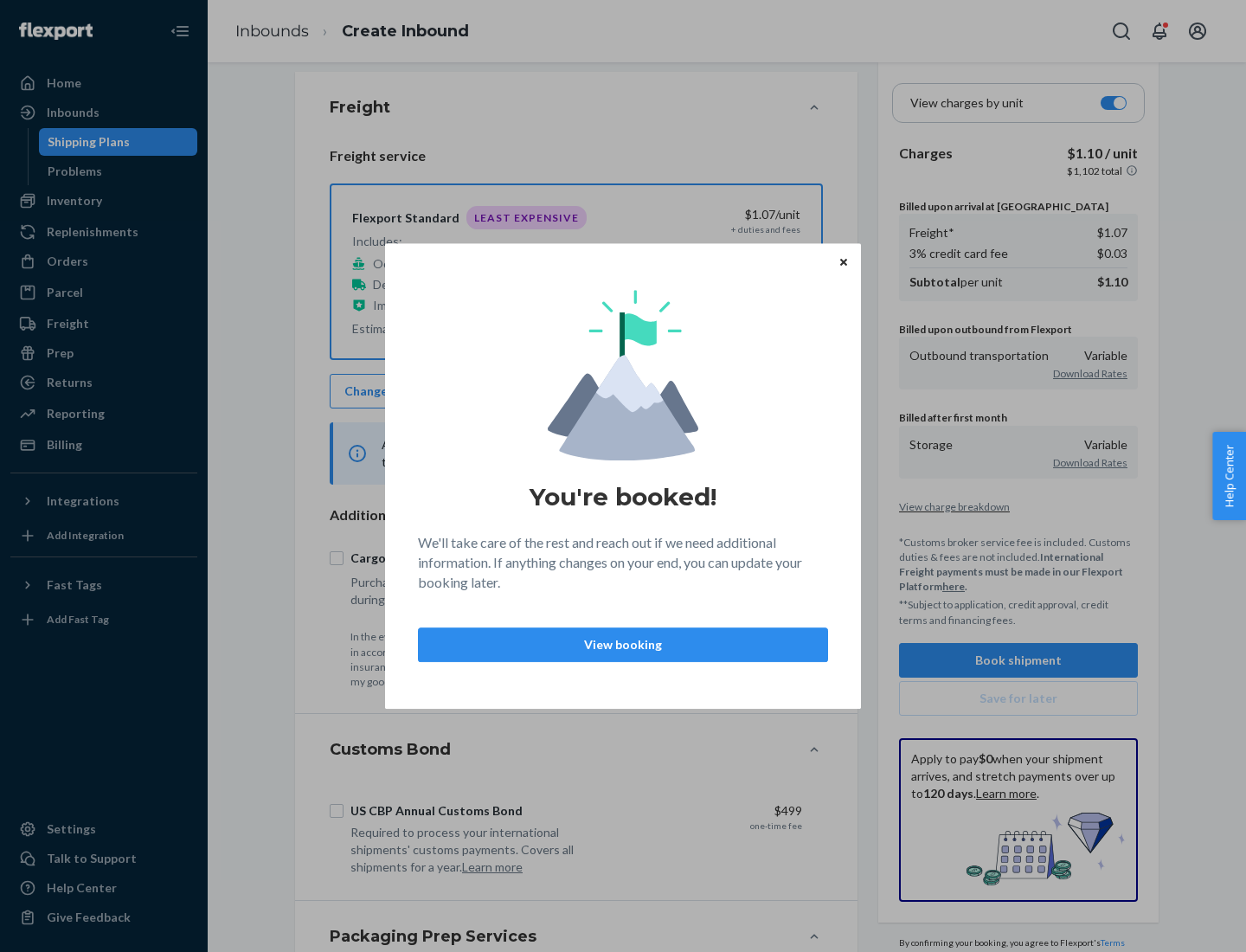
click at [623, 644] on p "View booking" at bounding box center [623, 645] width 381 height 18
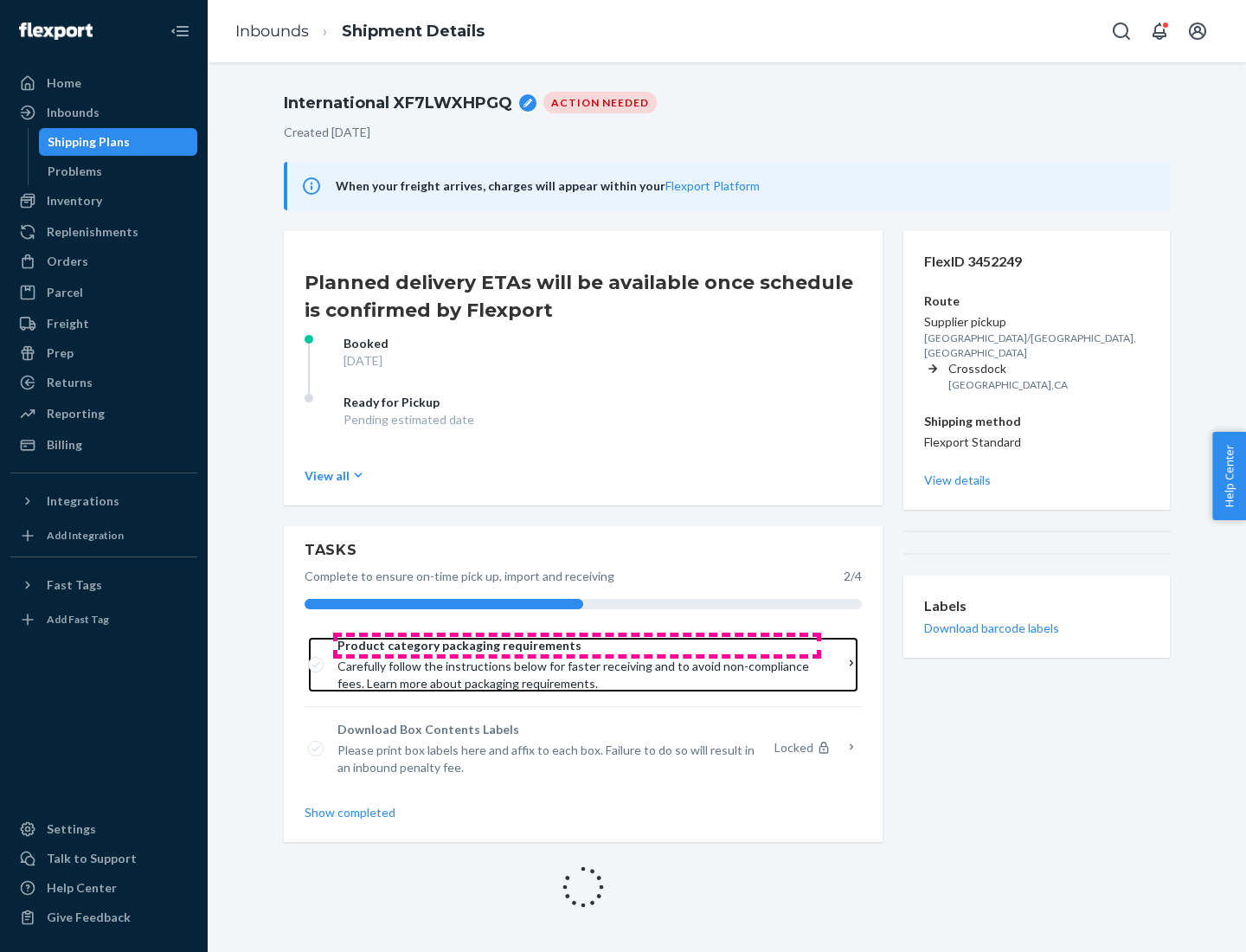
click at [577, 645] on span "Product category packaging requirements" at bounding box center [577, 646] width 479 height 18
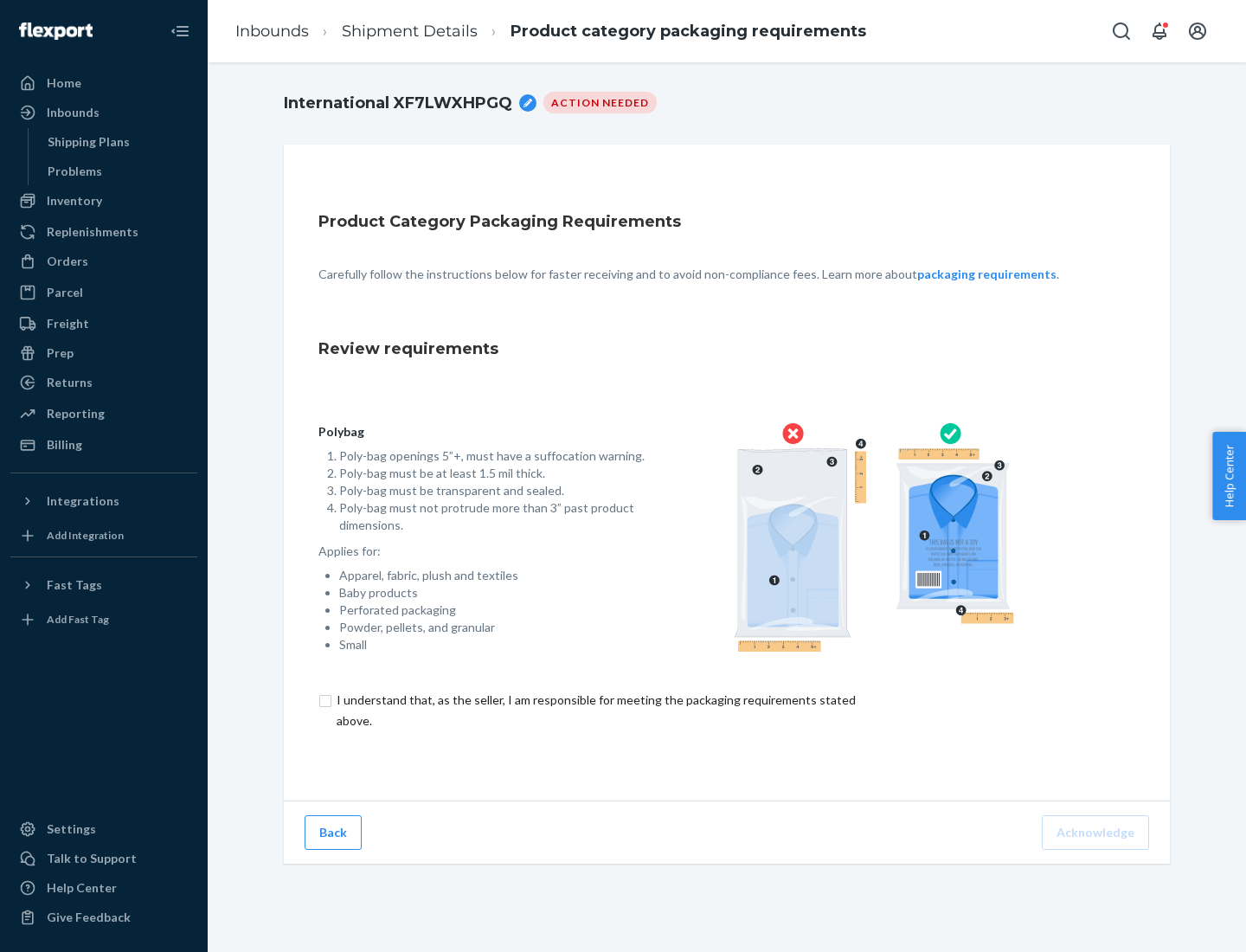
click at [595, 709] on input "checkbox" at bounding box center [606, 710] width 575 height 41
checkbox input "true"
